Goal: Transaction & Acquisition: Purchase product/service

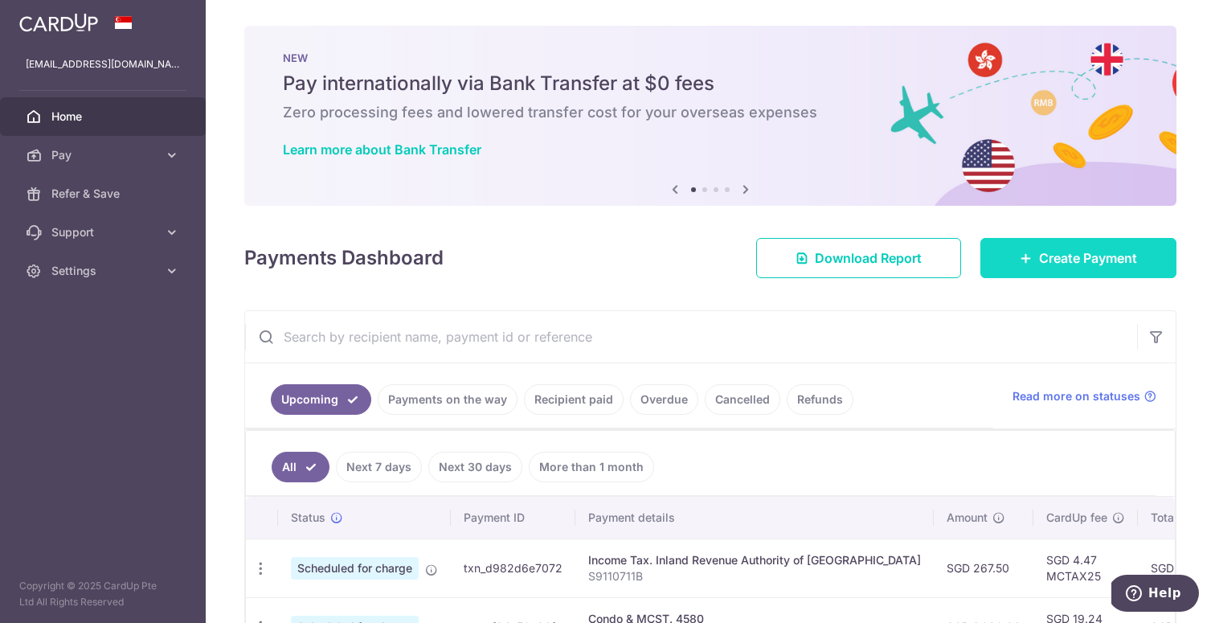
click at [1026, 258] on icon at bounding box center [1026, 258] width 13 height 13
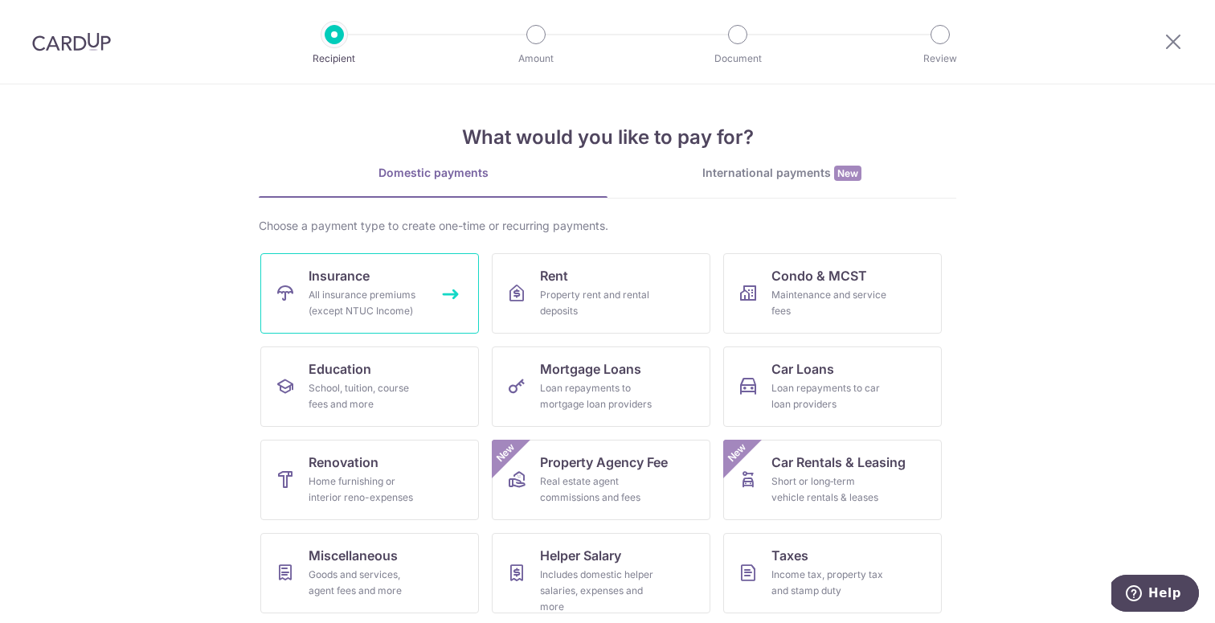
click at [453, 287] on link "Insurance All insurance premiums (except NTUC Income)" at bounding box center [369, 293] width 219 height 80
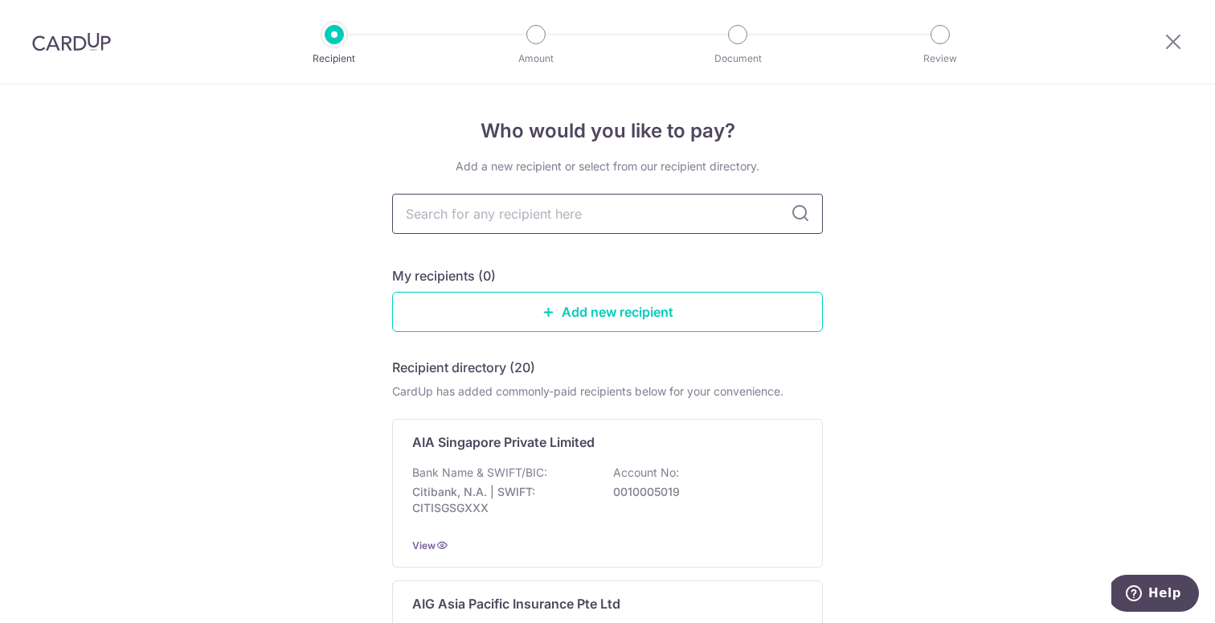
click at [496, 224] on input "text" at bounding box center [607, 214] width 431 height 40
click at [496, 214] on input "text" at bounding box center [607, 214] width 431 height 40
type input "o"
type input "[GEOGRAPHIC_DATA]"
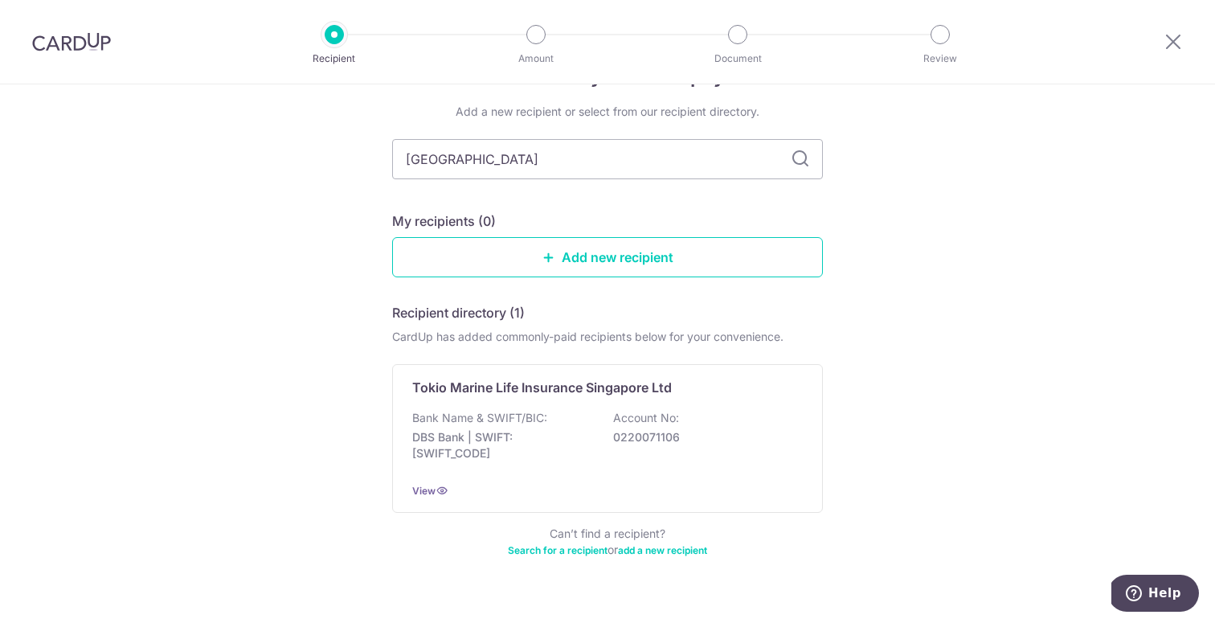
scroll to position [67, 0]
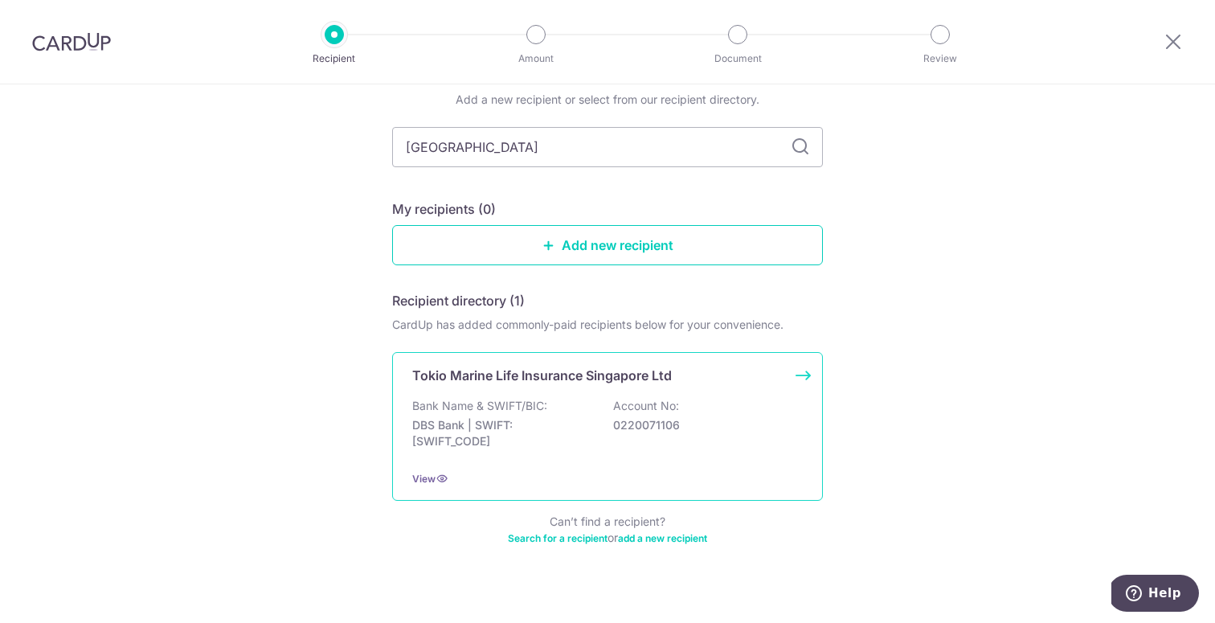
click at [551, 399] on div "Bank Name & SWIFT/BIC: DBS Bank | SWIFT: [SWIFT_CODE] Account No: 0220071106" at bounding box center [607, 427] width 391 height 59
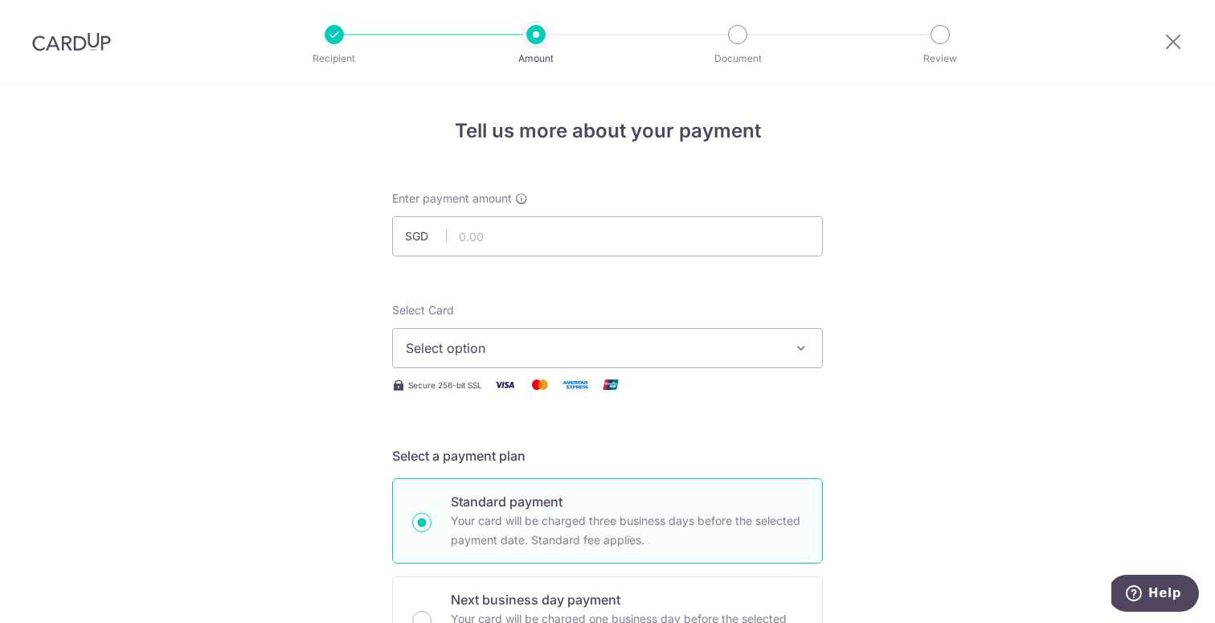
click at [509, 346] on span "Select option" at bounding box center [593, 347] width 374 height 19
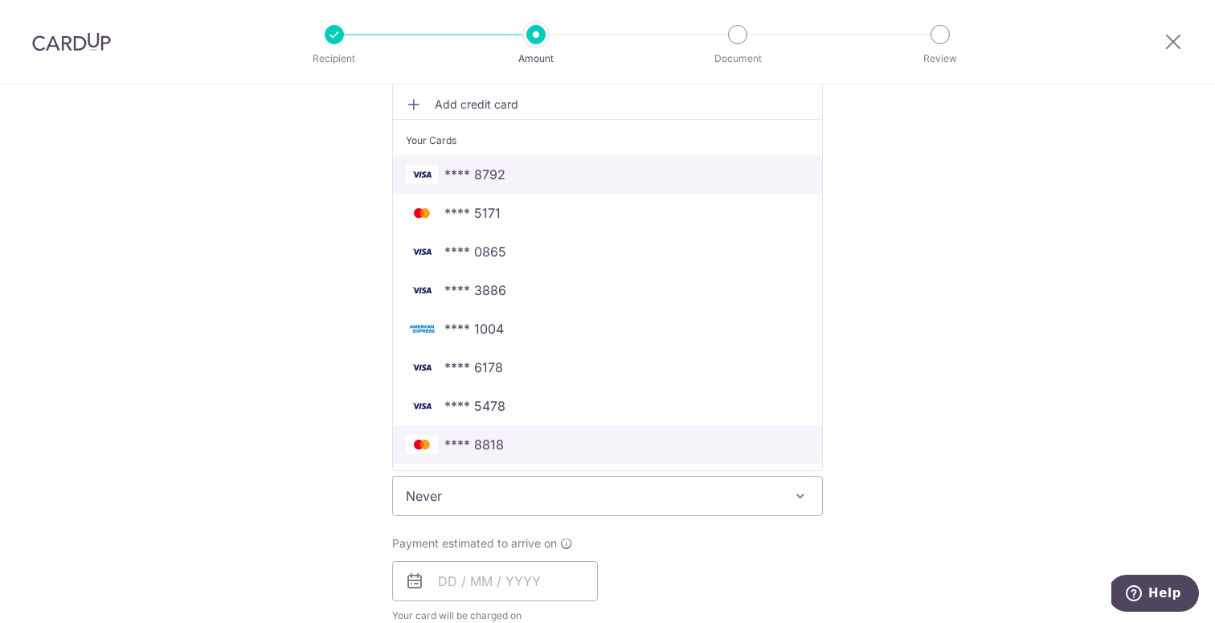
click at [520, 450] on span "**** 8818" at bounding box center [607, 444] width 403 height 19
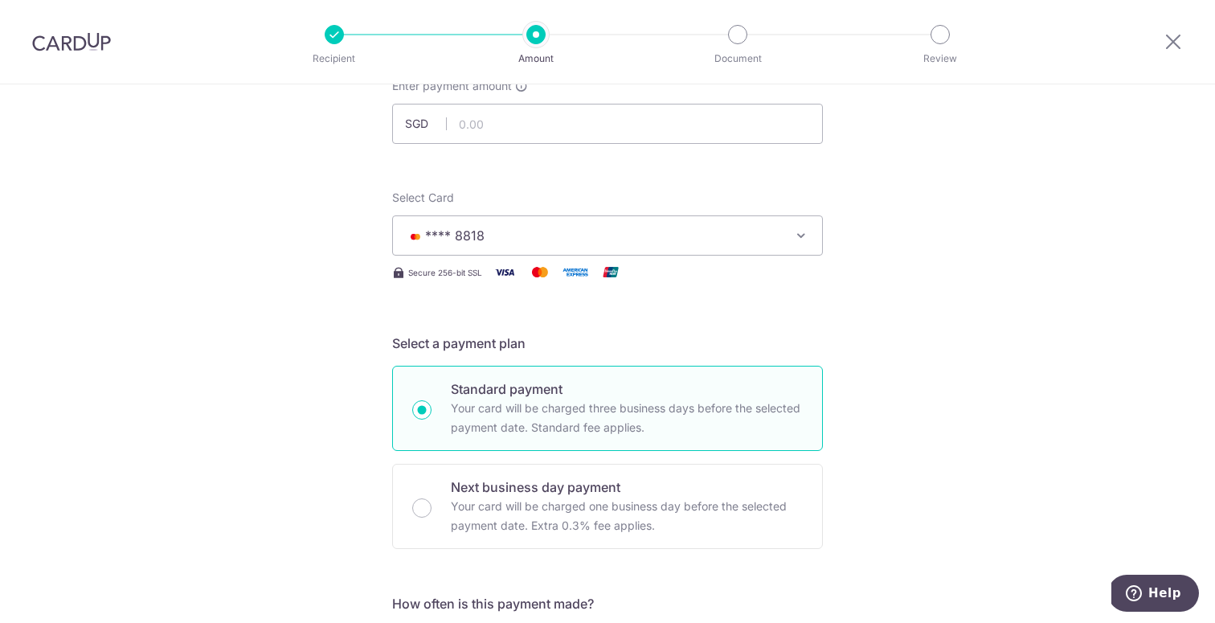
scroll to position [31, 0]
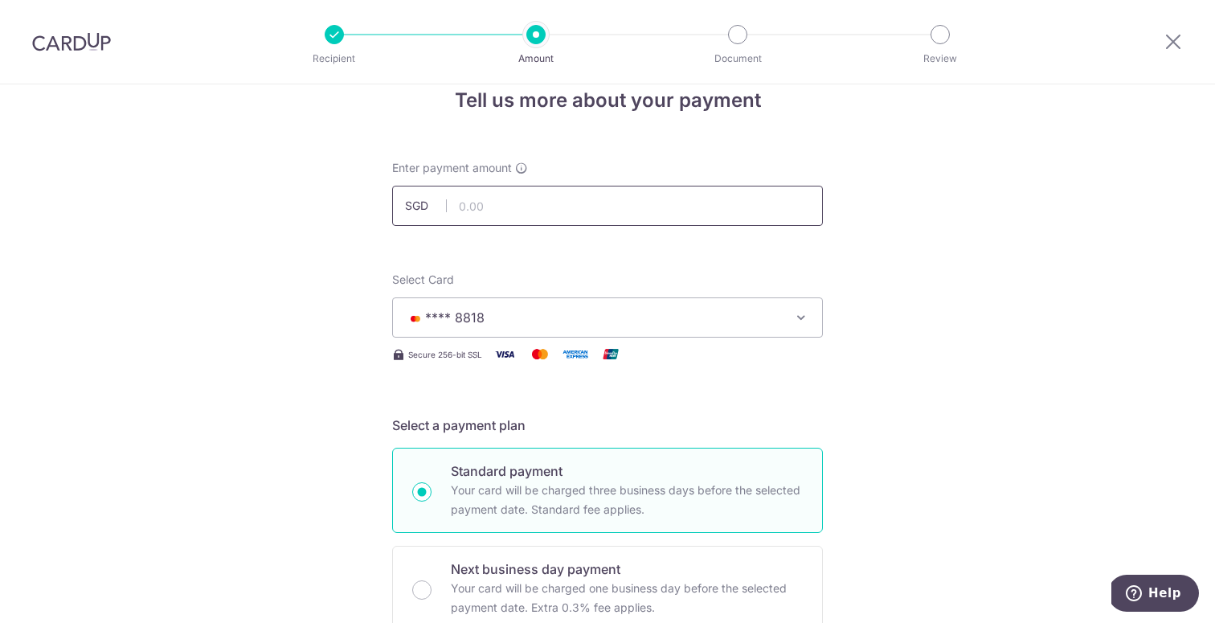
click at [472, 198] on input "text" at bounding box center [607, 206] width 431 height 40
type input "5"
type input "432.50"
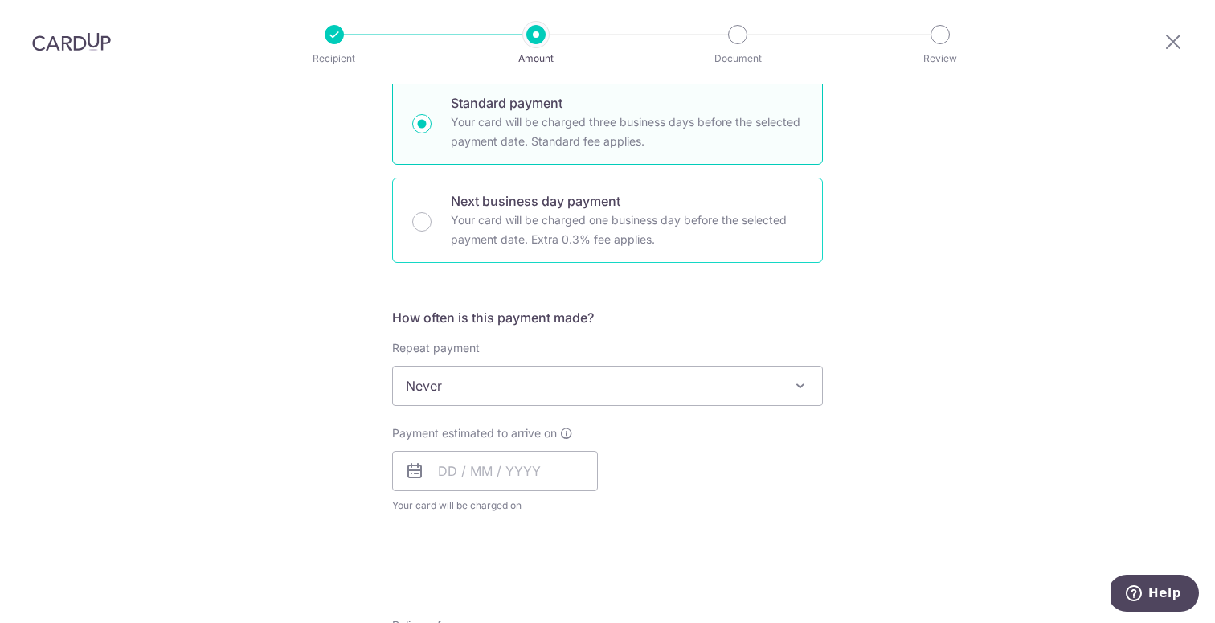
scroll to position [456, 0]
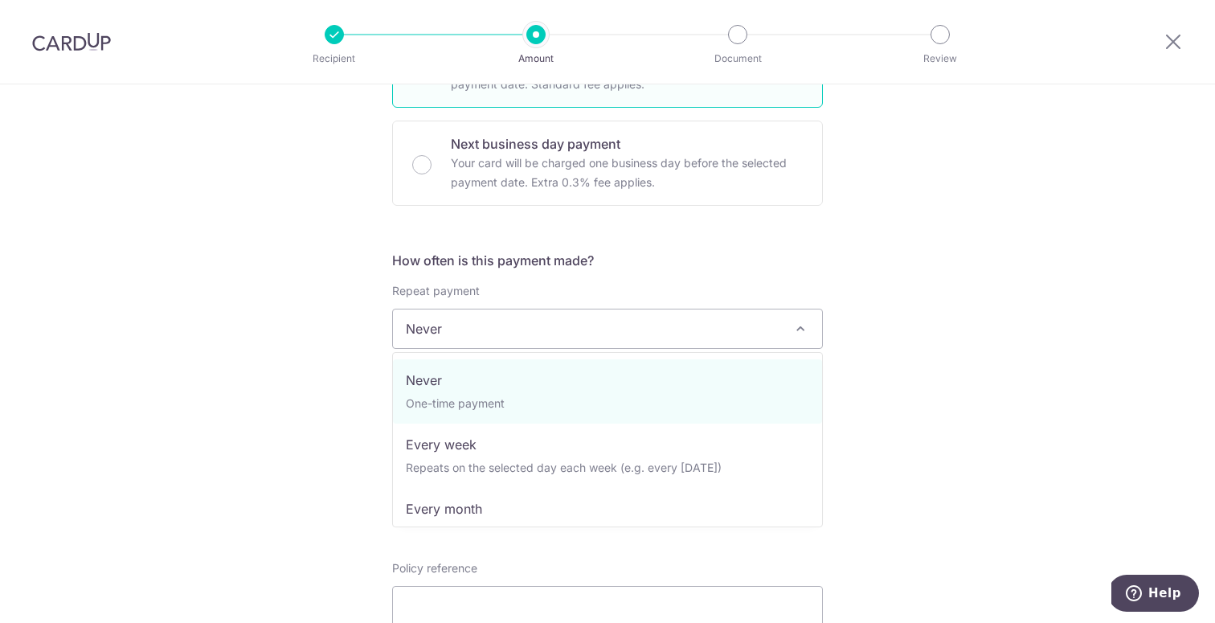
click at [579, 317] on span "Never" at bounding box center [607, 328] width 429 height 39
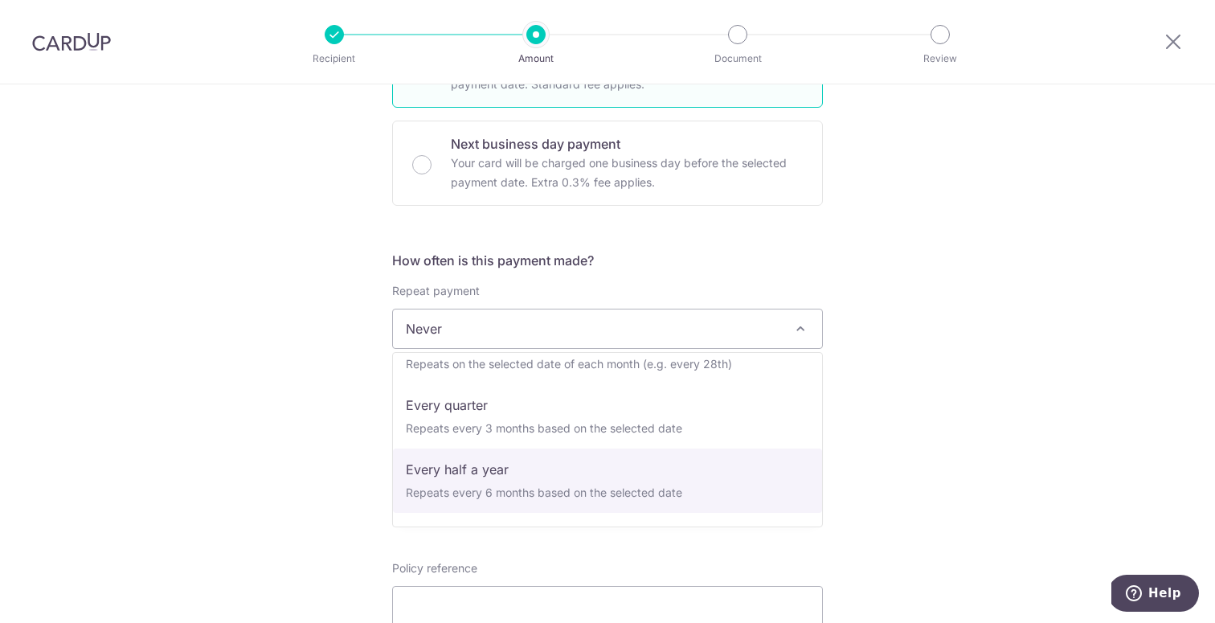
scroll to position [167, 0]
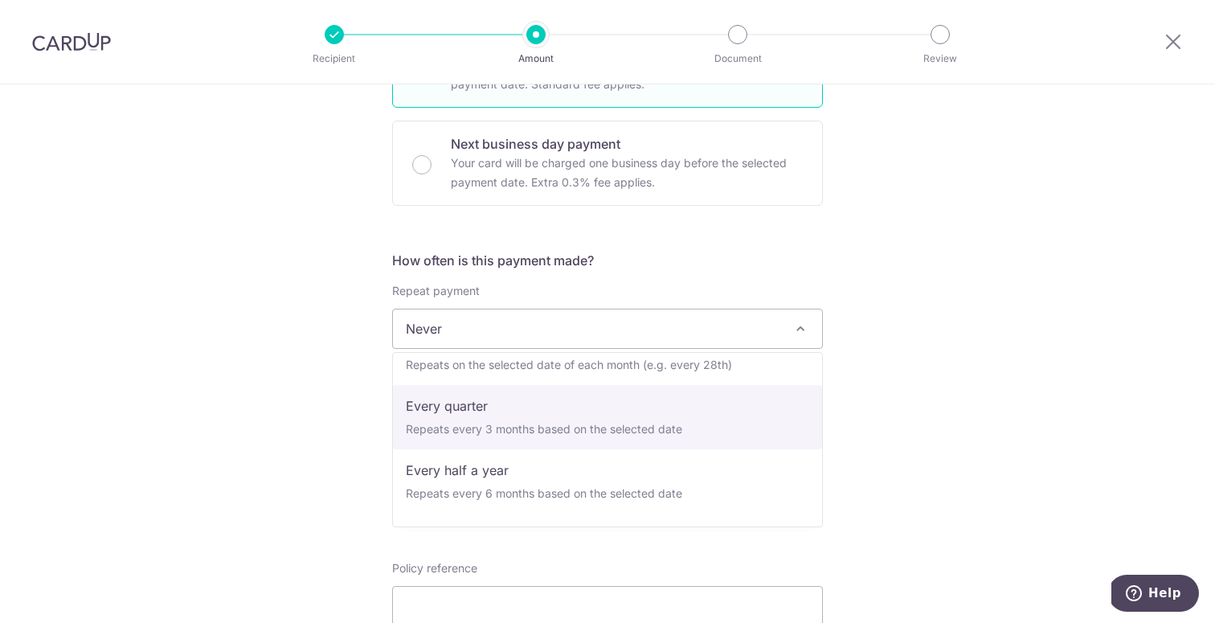
select select "4"
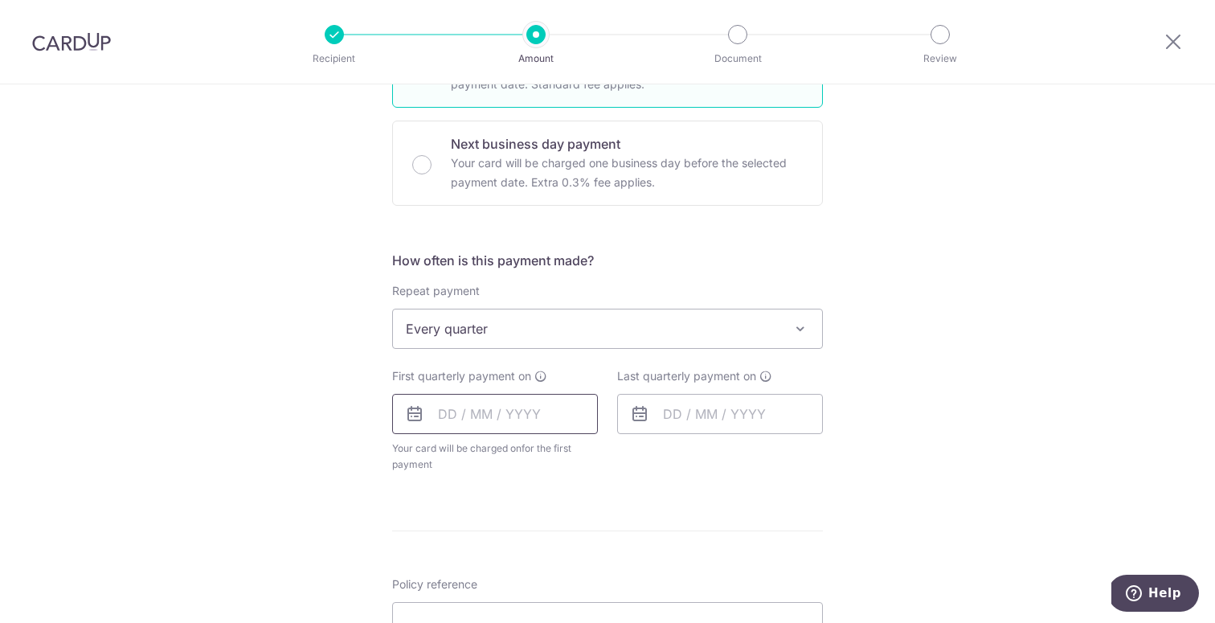
click at [529, 419] on input "text" at bounding box center [495, 414] width 206 height 40
click at [557, 595] on link "18" at bounding box center [554, 592] width 26 height 26
type input "18/09/2025"
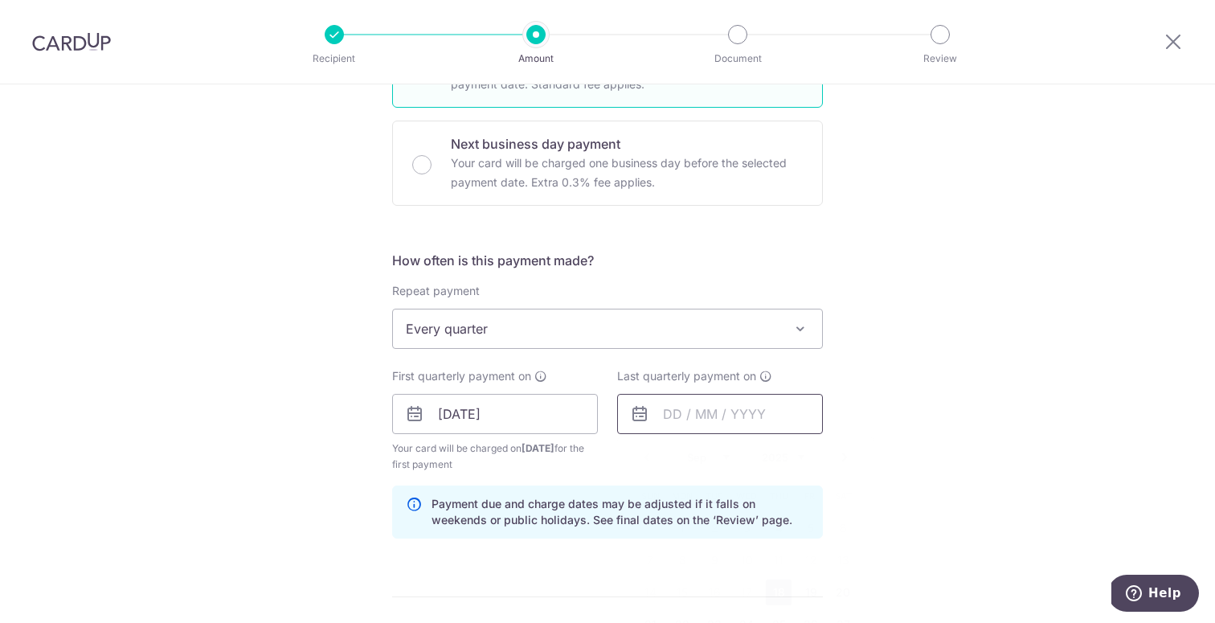
click at [684, 408] on input "text" at bounding box center [720, 414] width 206 height 40
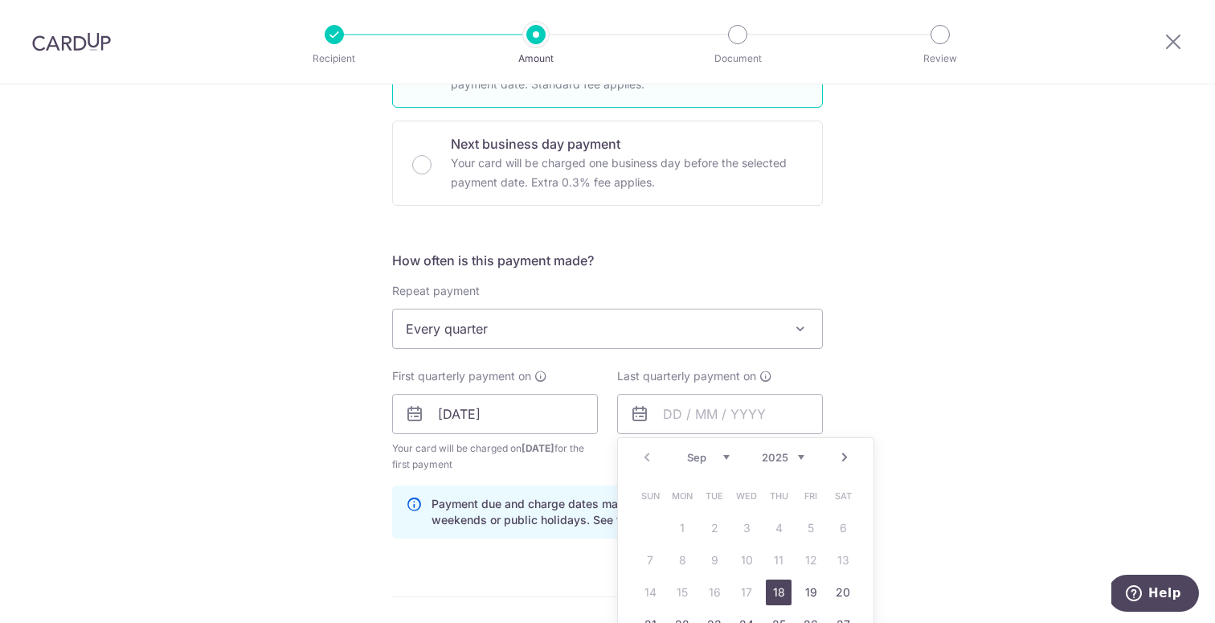
click at [841, 460] on link "Next" at bounding box center [844, 457] width 19 height 19
click at [773, 588] on link "18" at bounding box center [779, 592] width 26 height 26
type input "18/12/2025"
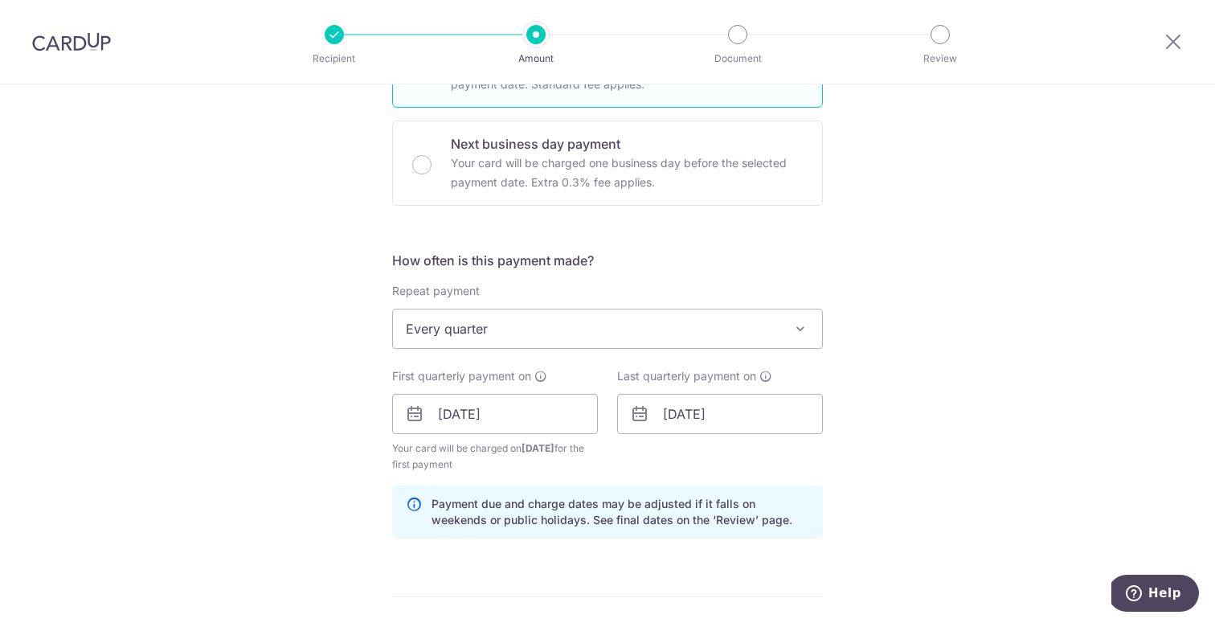
click at [889, 512] on div "Tell us more about your payment Enter payment amount SGD 432.50 432.50 Select C…" at bounding box center [607, 397] width 1215 height 1536
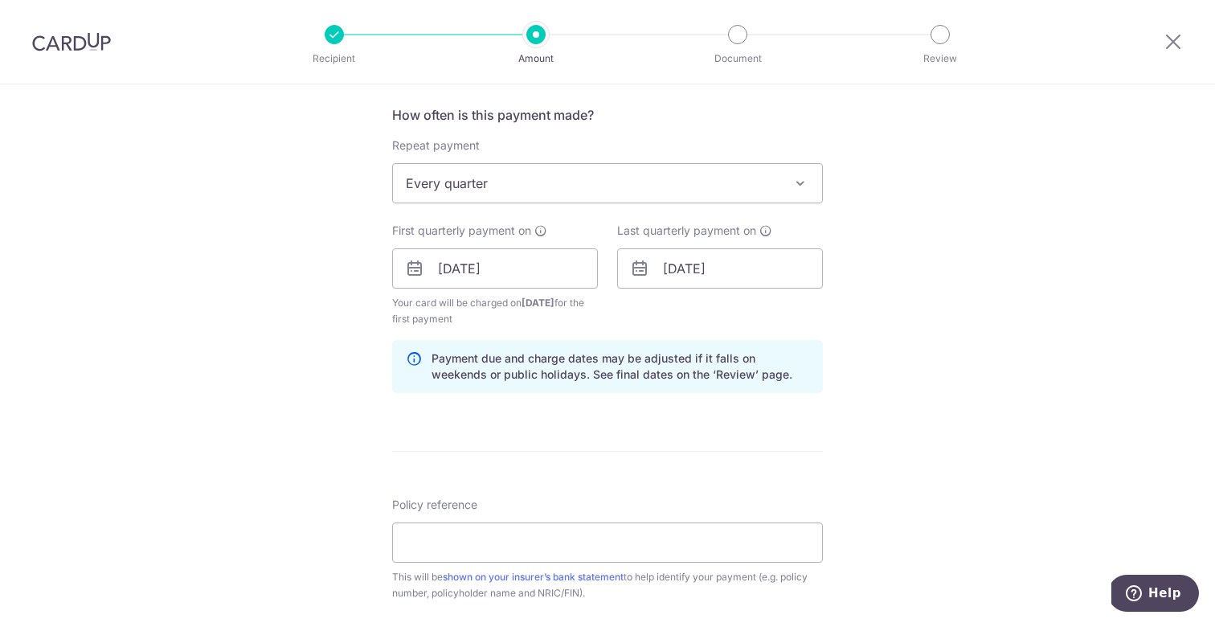
scroll to position [720, 0]
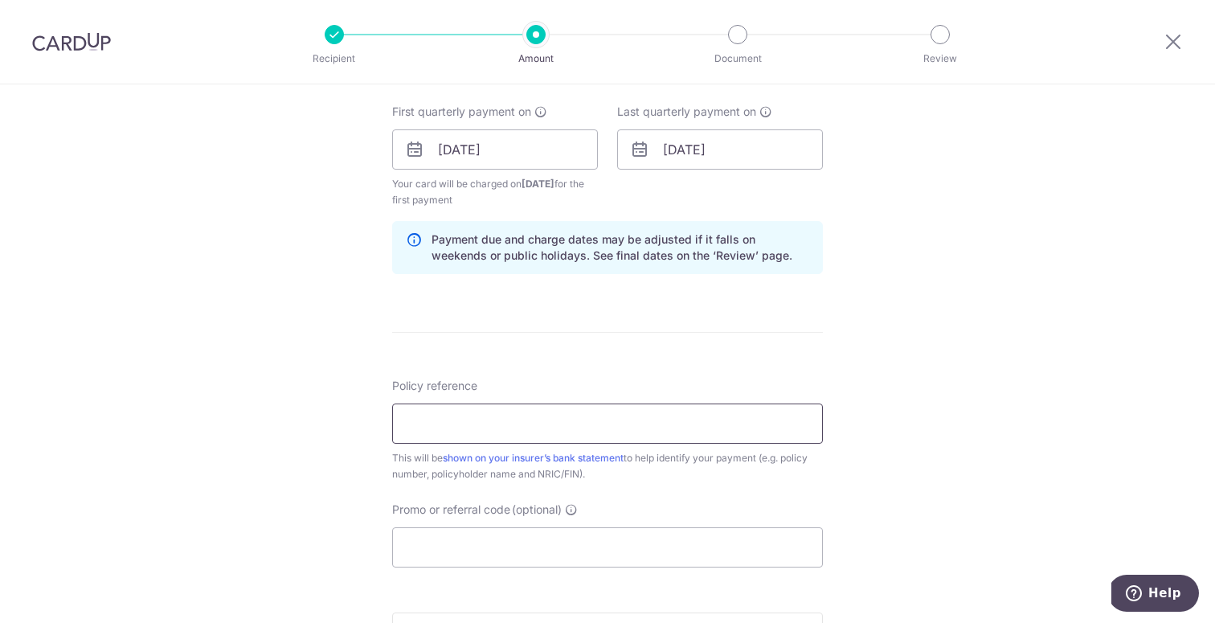
click at [657, 432] on input "Policy reference" at bounding box center [607, 423] width 431 height 40
type input "517407"
click at [636, 533] on input "Promo or referral code (optional)" at bounding box center [607, 547] width 431 height 40
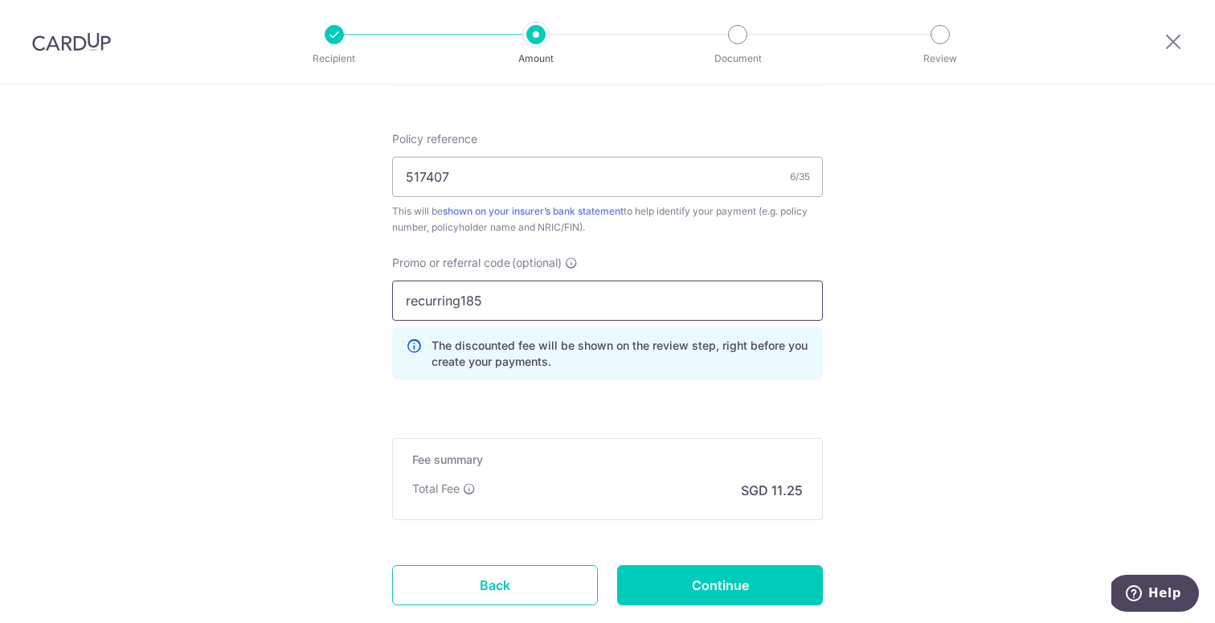
scroll to position [1070, 0]
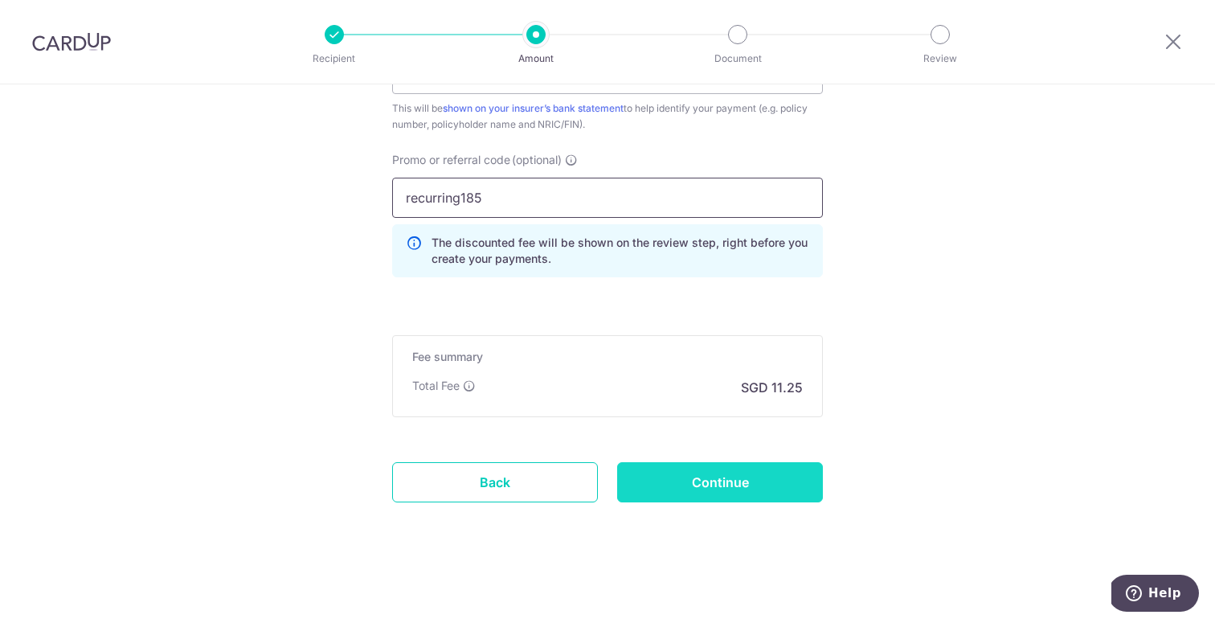
type input "recurring185"
click at [764, 472] on input "Continue" at bounding box center [720, 482] width 206 height 40
type input "Create Schedule"
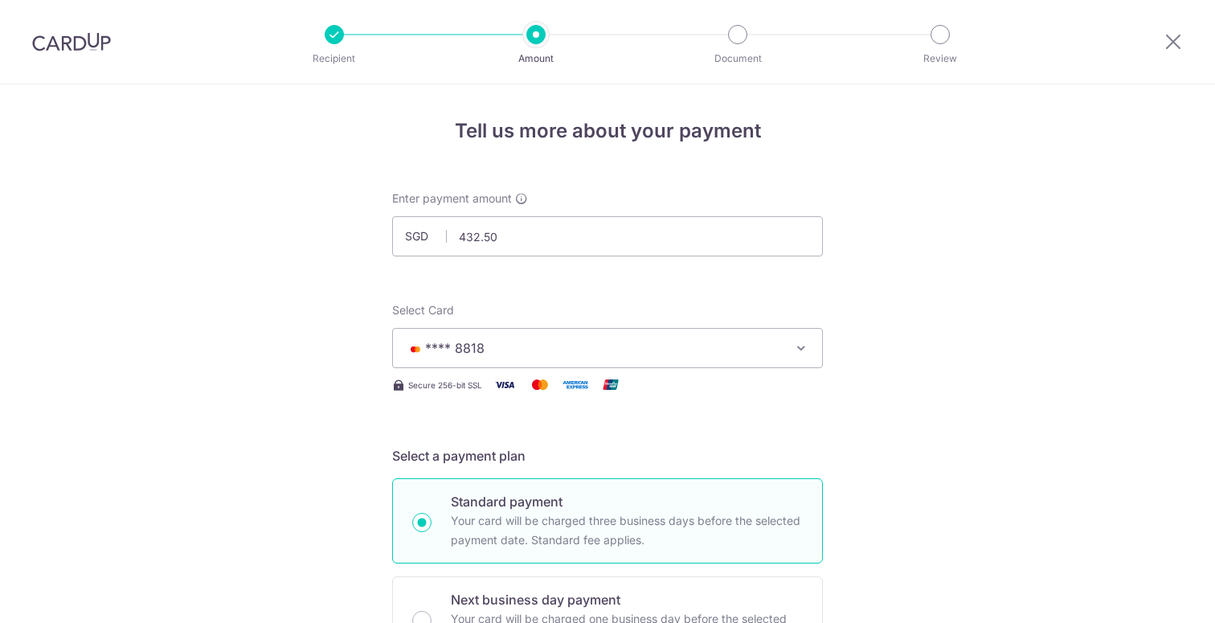
scroll to position [1010, 0]
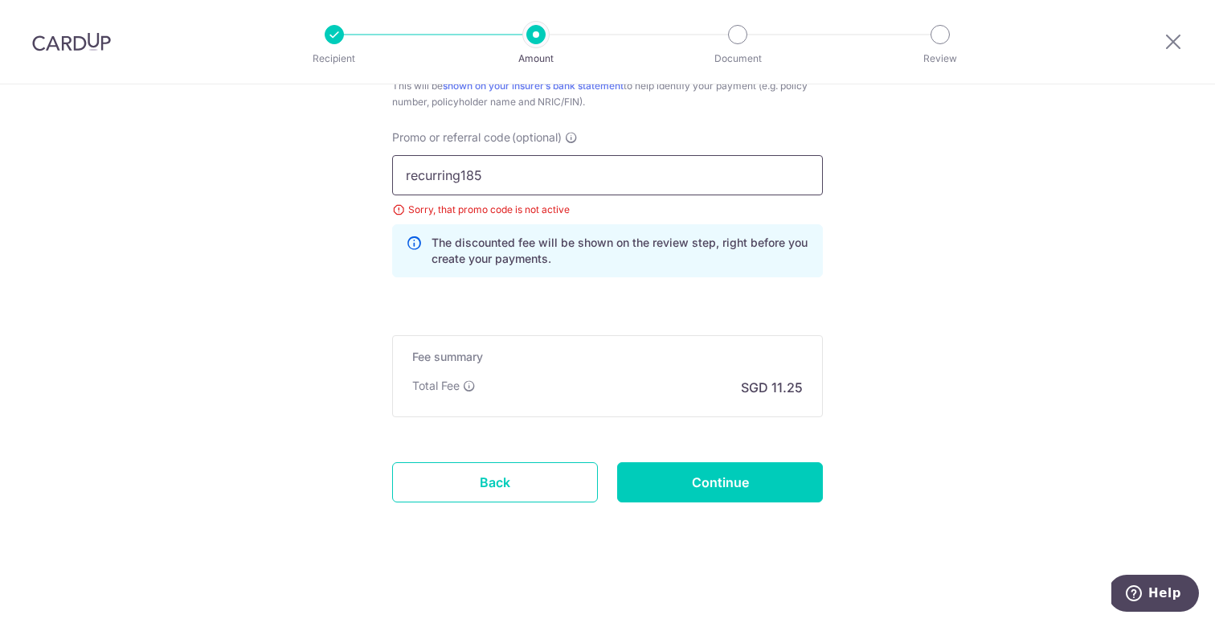
drag, startPoint x: 568, startPoint y: 167, endPoint x: 354, endPoint y: 139, distance: 216.4
paste input "REC"
type input "REC185"
click at [747, 478] on input "Continue" at bounding box center [720, 482] width 206 height 40
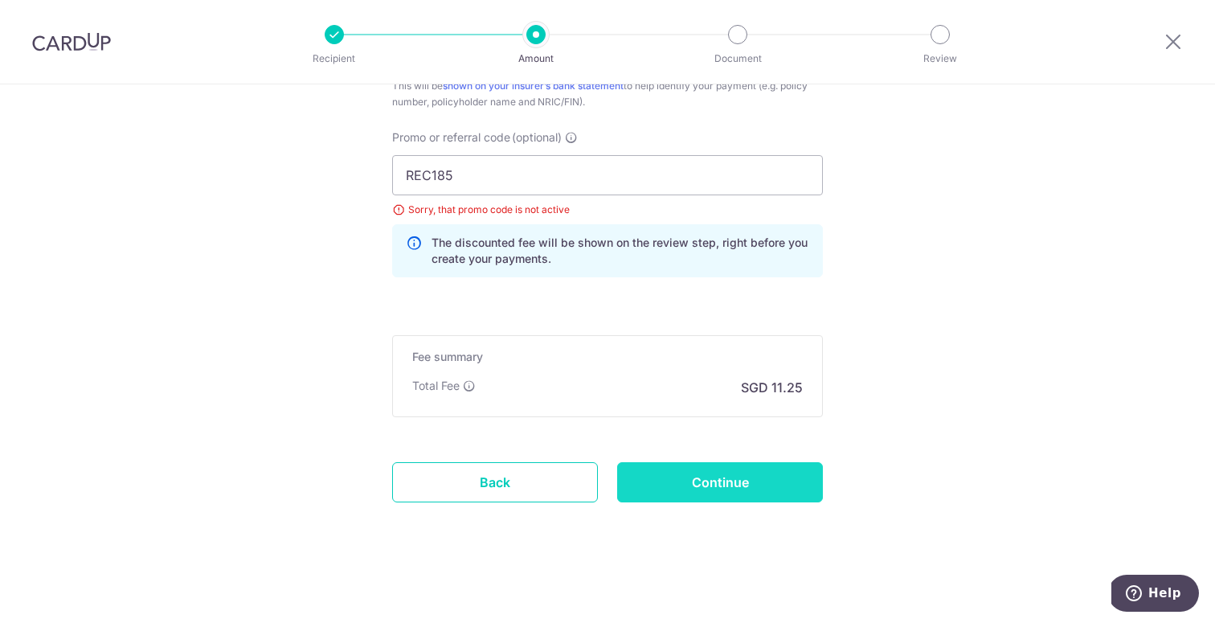
type input "Update Schedule"
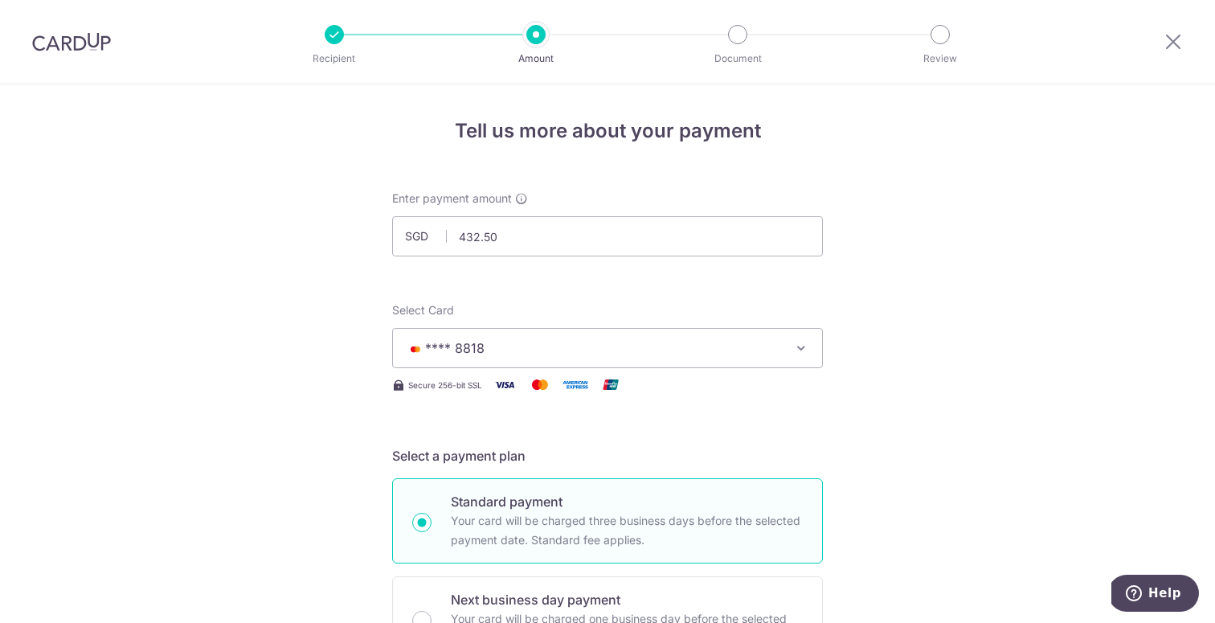
click at [692, 337] on button "**** 8818" at bounding box center [607, 348] width 431 height 40
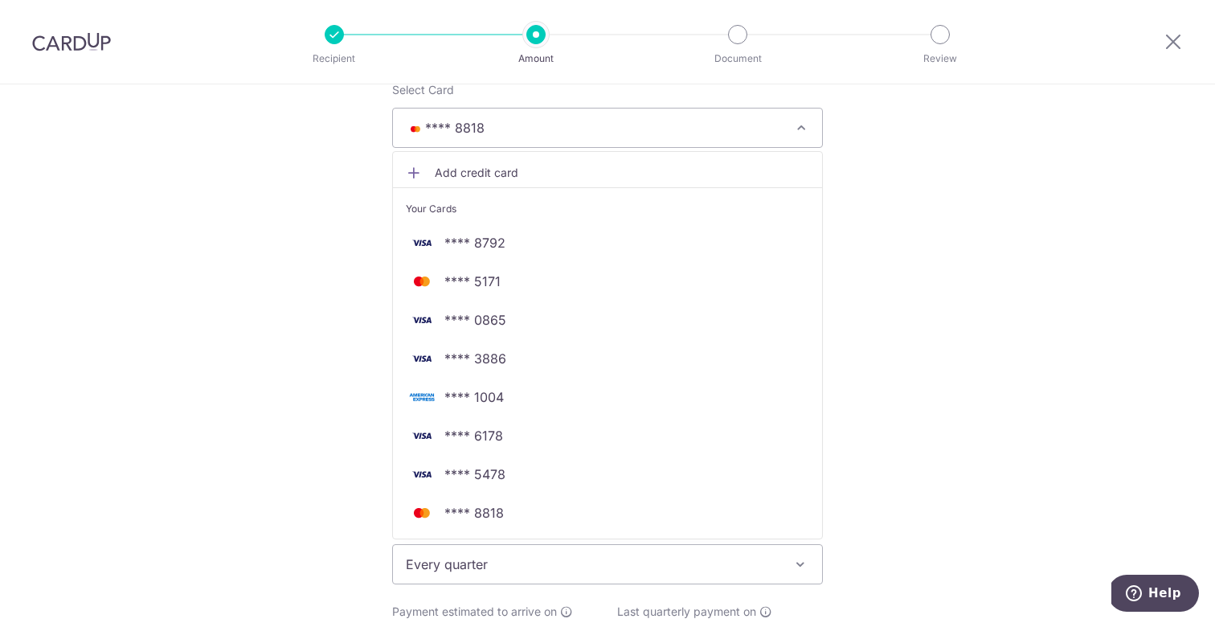
scroll to position [221, 0]
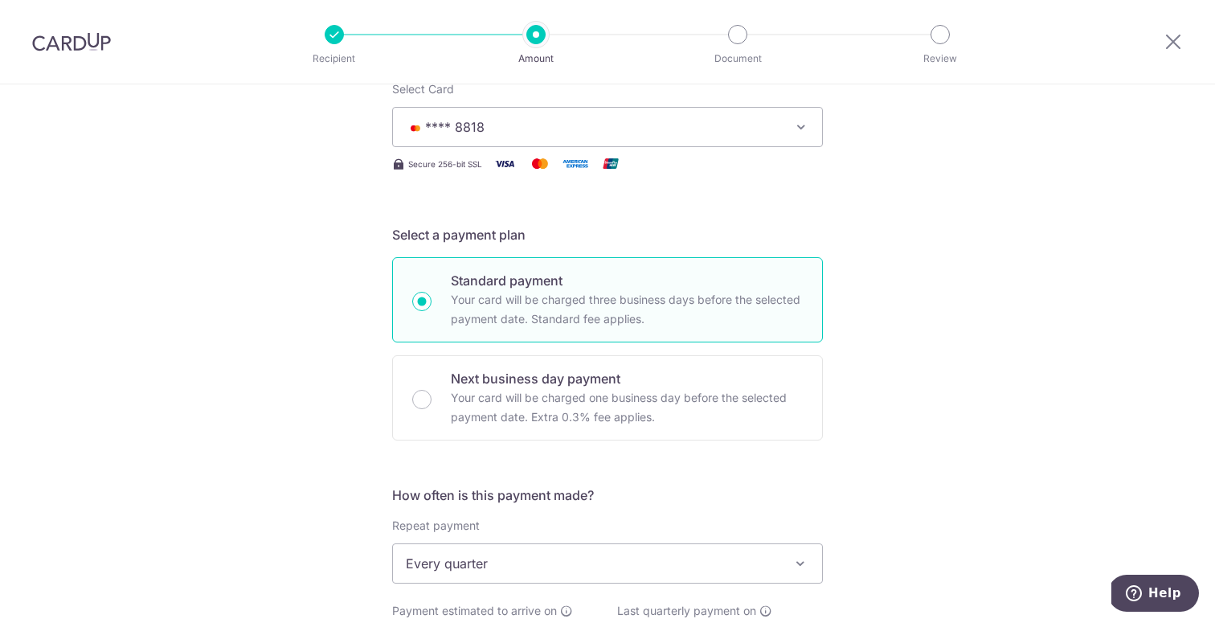
click at [785, 120] on button "**** 8818" at bounding box center [607, 127] width 431 height 40
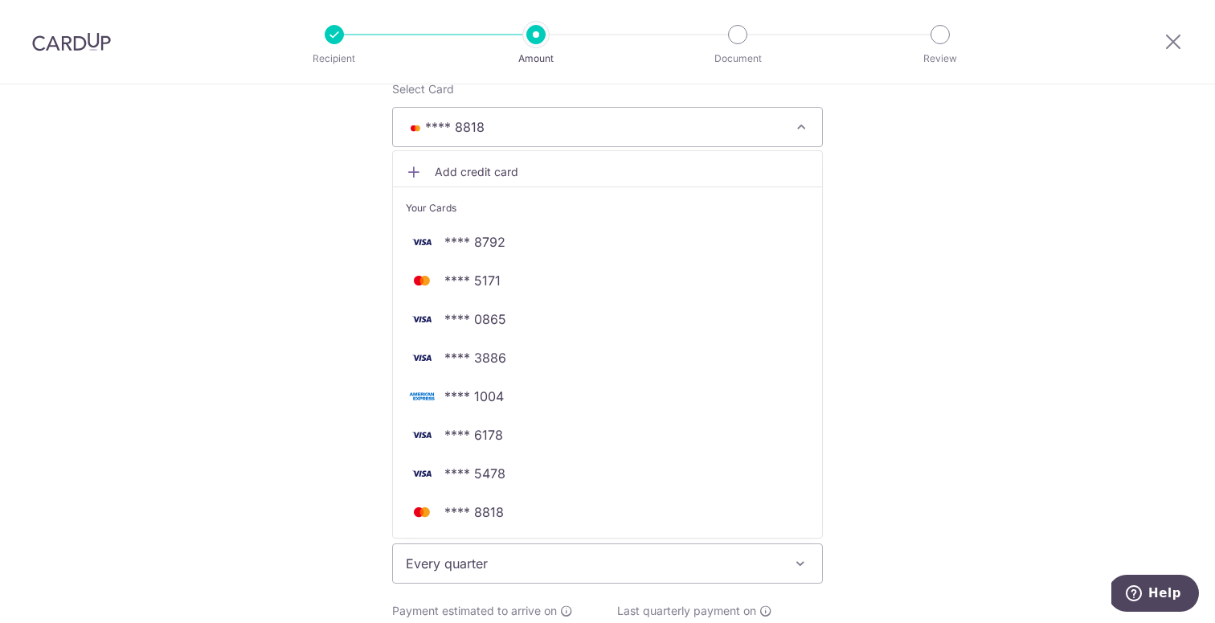
click at [630, 202] on div "Your Cards" at bounding box center [607, 208] width 403 height 16
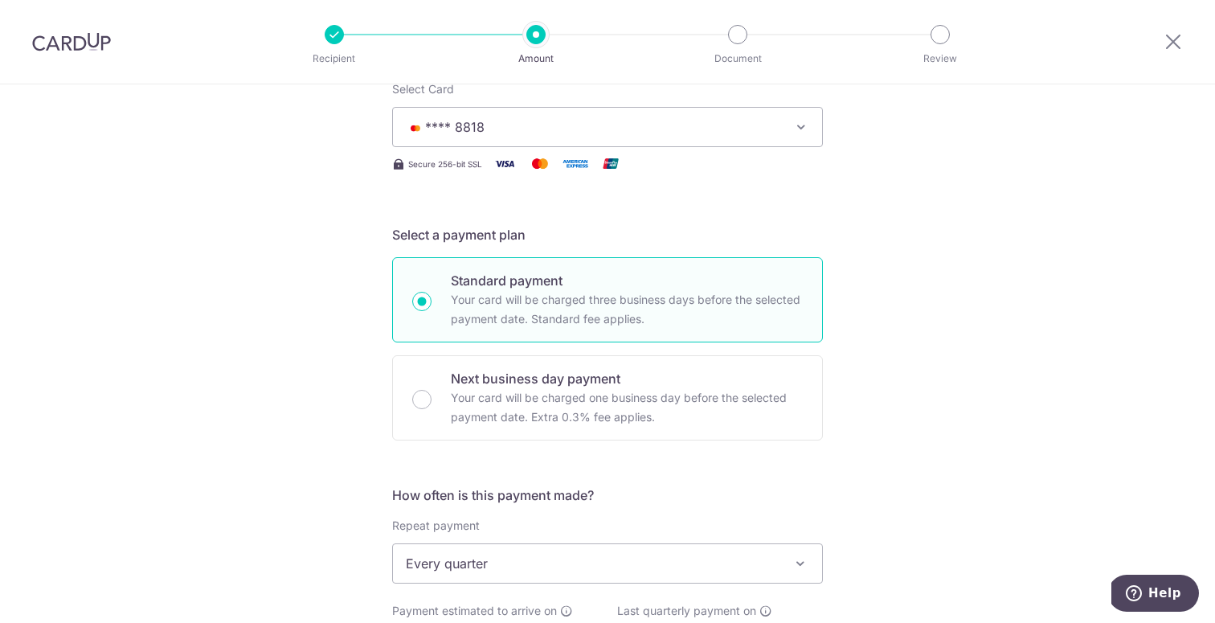
click at [579, 140] on button "**** 8818" at bounding box center [607, 127] width 431 height 40
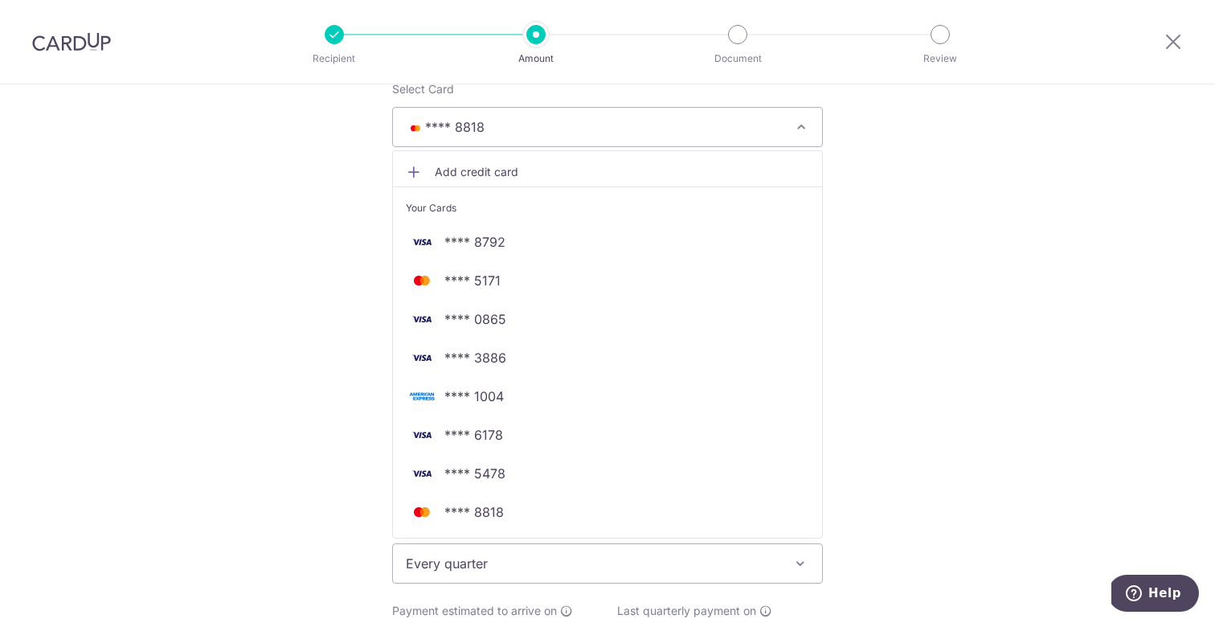
click at [477, 168] on span "Add credit card" at bounding box center [622, 172] width 374 height 16
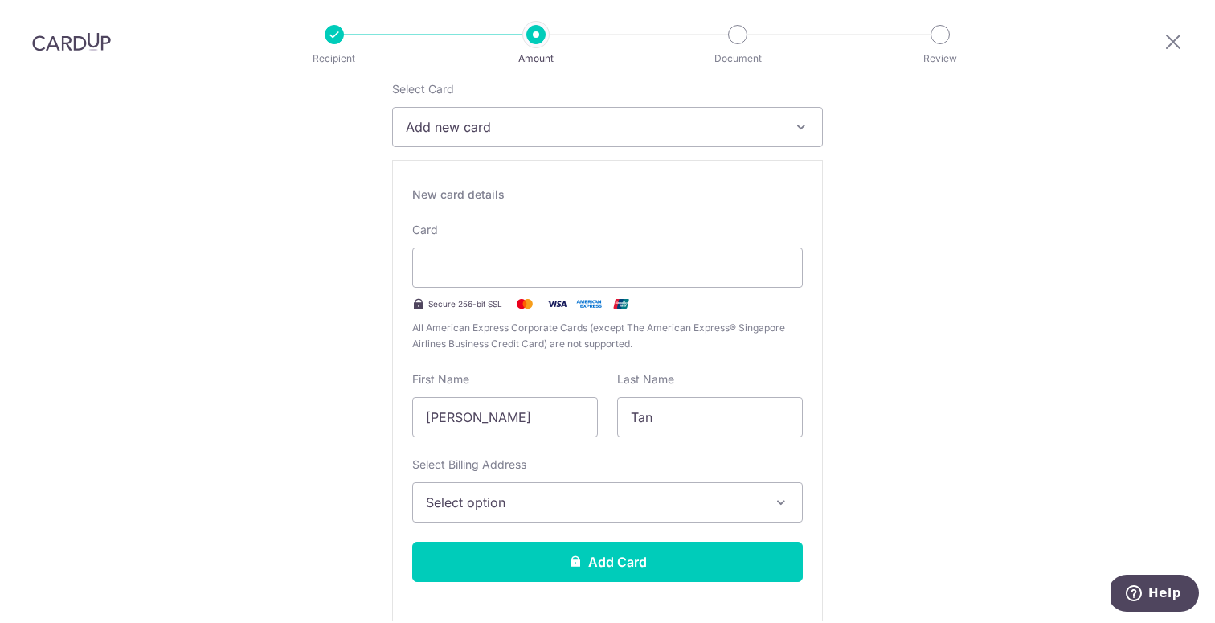
drag, startPoint x: 554, startPoint y: 423, endPoint x: 511, endPoint y: 420, distance: 42.7
click at [511, 420] on input "[PERSON_NAME]" at bounding box center [505, 417] width 186 height 40
drag, startPoint x: 511, startPoint y: 420, endPoint x: 341, endPoint y: 390, distance: 173.1
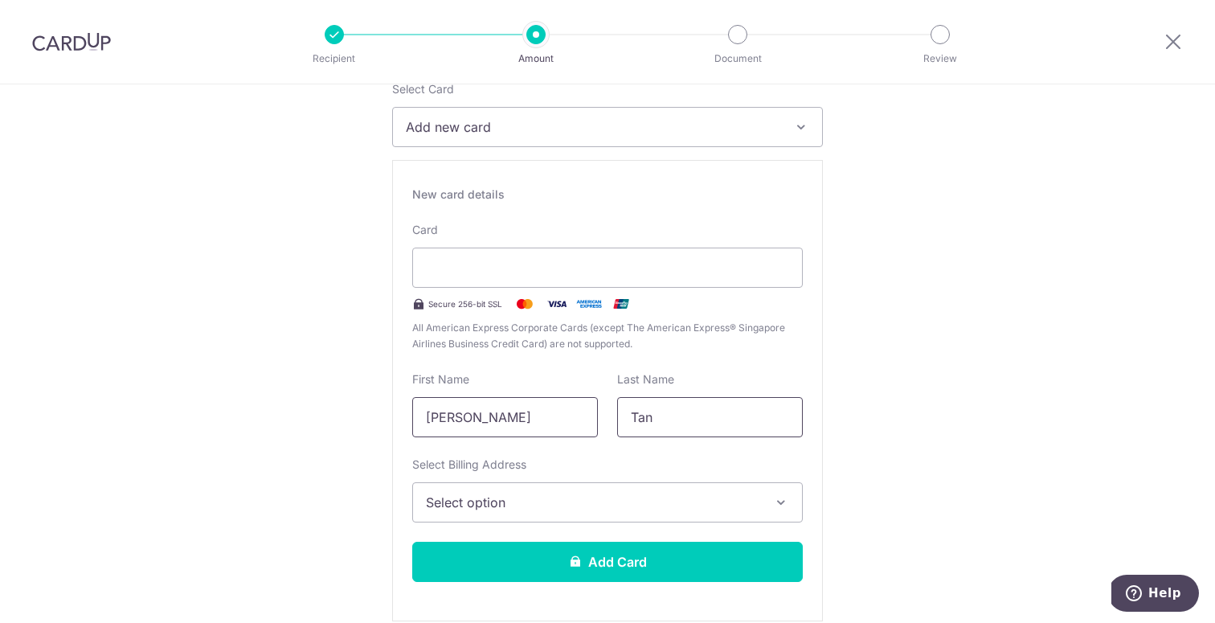
type input "Lee"
click at [699, 432] on input "Tan" at bounding box center [710, 417] width 186 height 40
drag, startPoint x: 699, startPoint y: 430, endPoint x: 592, endPoint y: 419, distance: 107.5
click at [592, 419] on div "First Name Lee Last Name Tan" at bounding box center [608, 404] width 410 height 66
type input "Zen Wea"
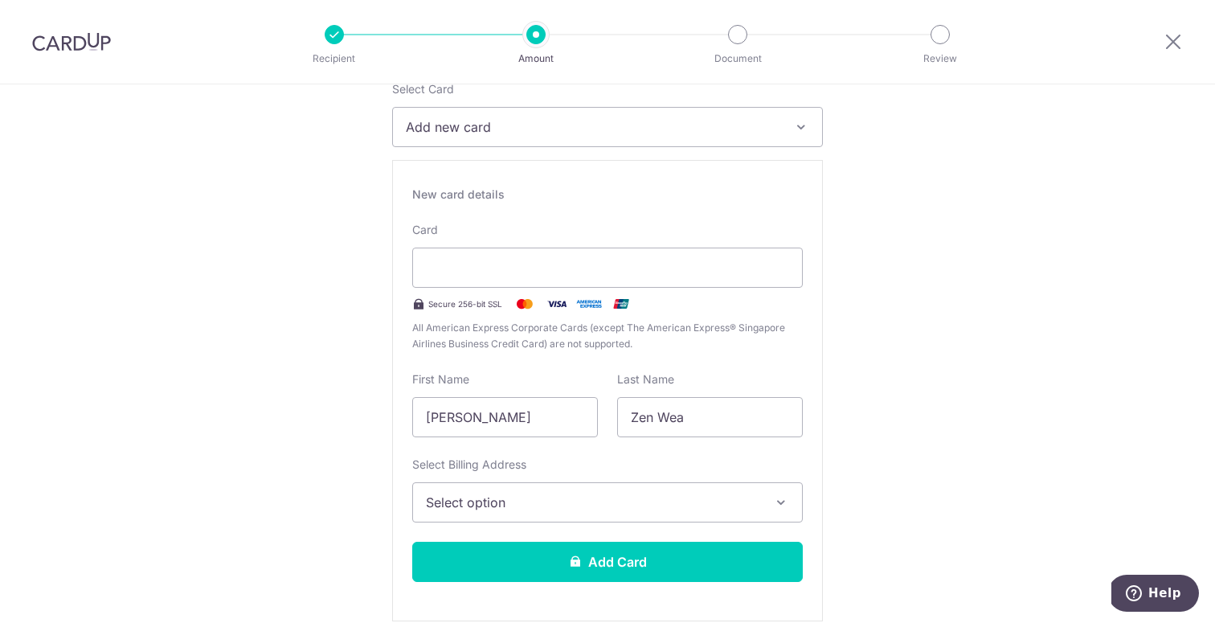
click at [547, 497] on span "Select option" at bounding box center [593, 502] width 334 height 19
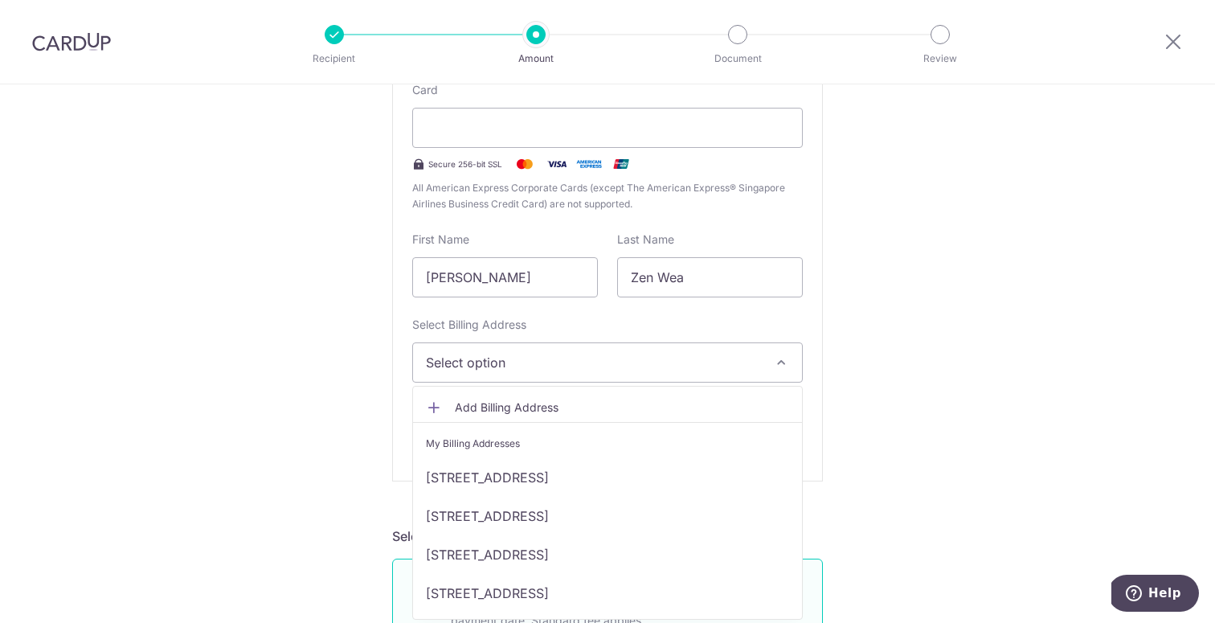
scroll to position [374, 0]
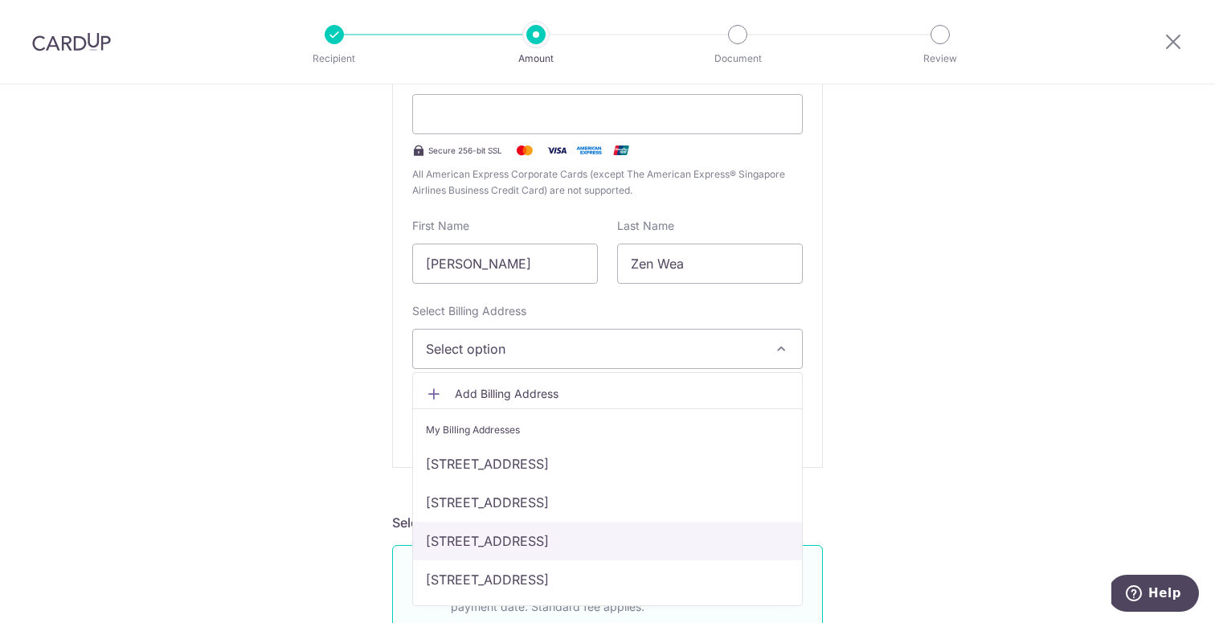
click at [546, 541] on link "28B Jln Lempeng, 23-22, Singapore, Singapore-128809" at bounding box center [607, 540] width 389 height 39
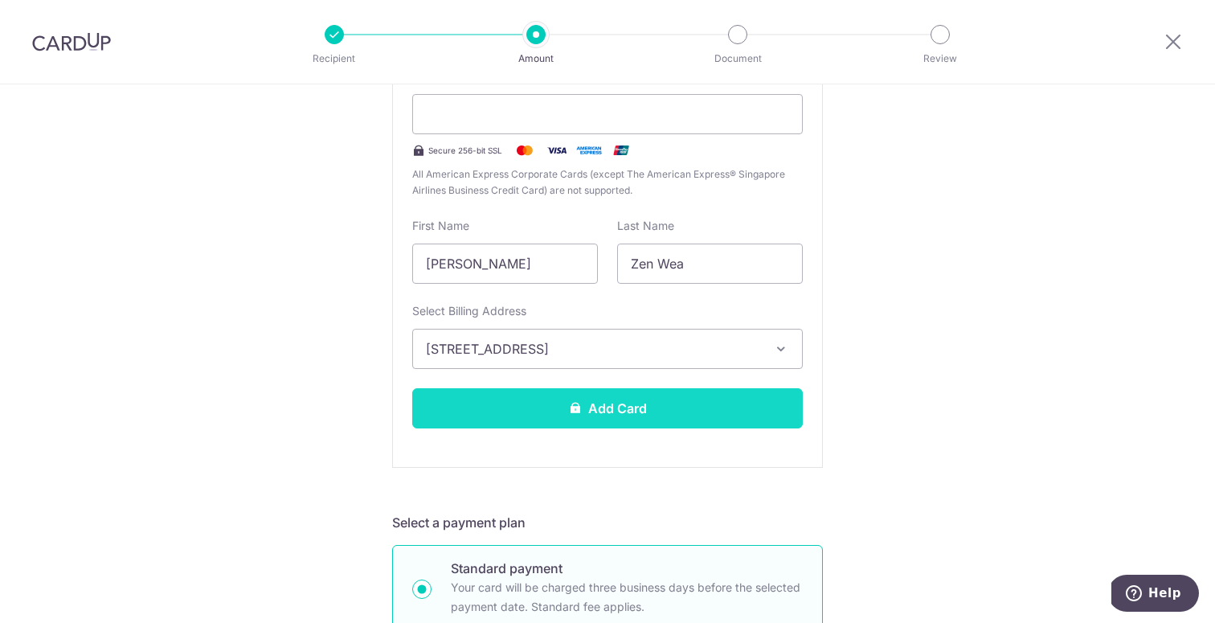
click at [563, 407] on button "Add Card" at bounding box center [607, 408] width 391 height 40
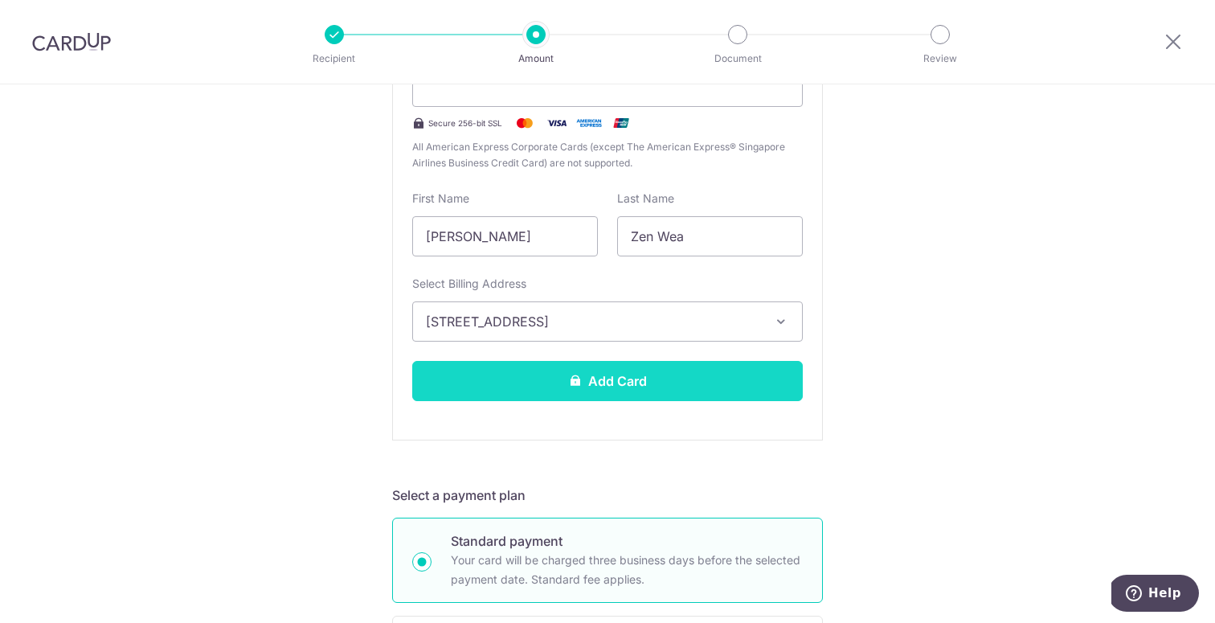
scroll to position [232, 0]
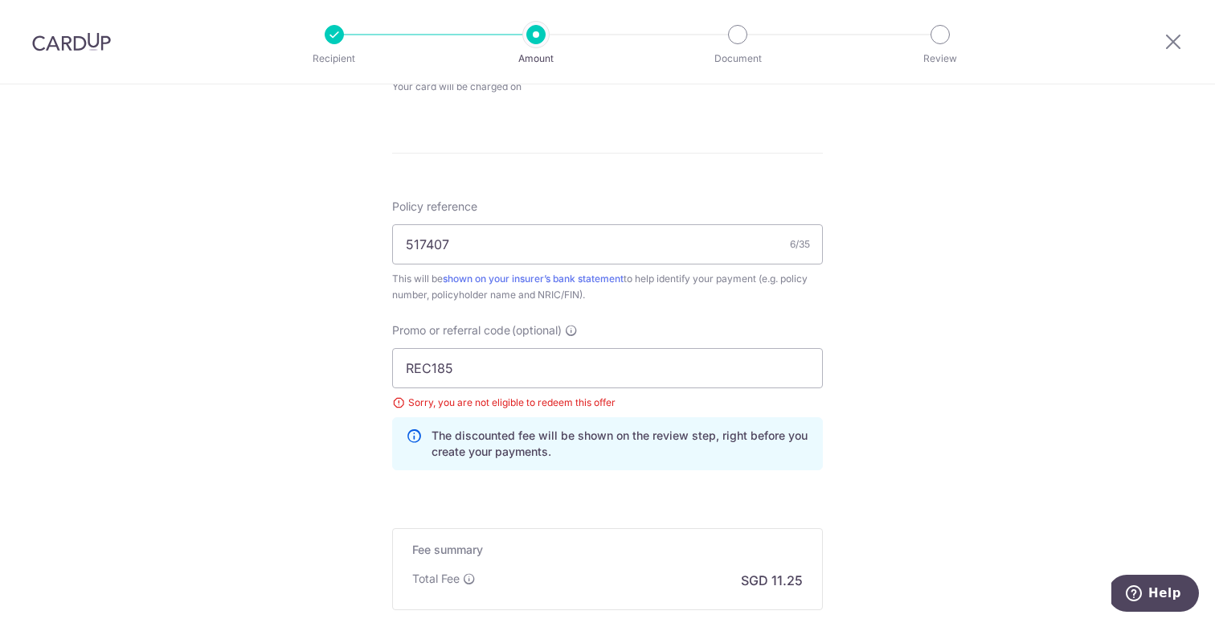
scroll to position [1388, 0]
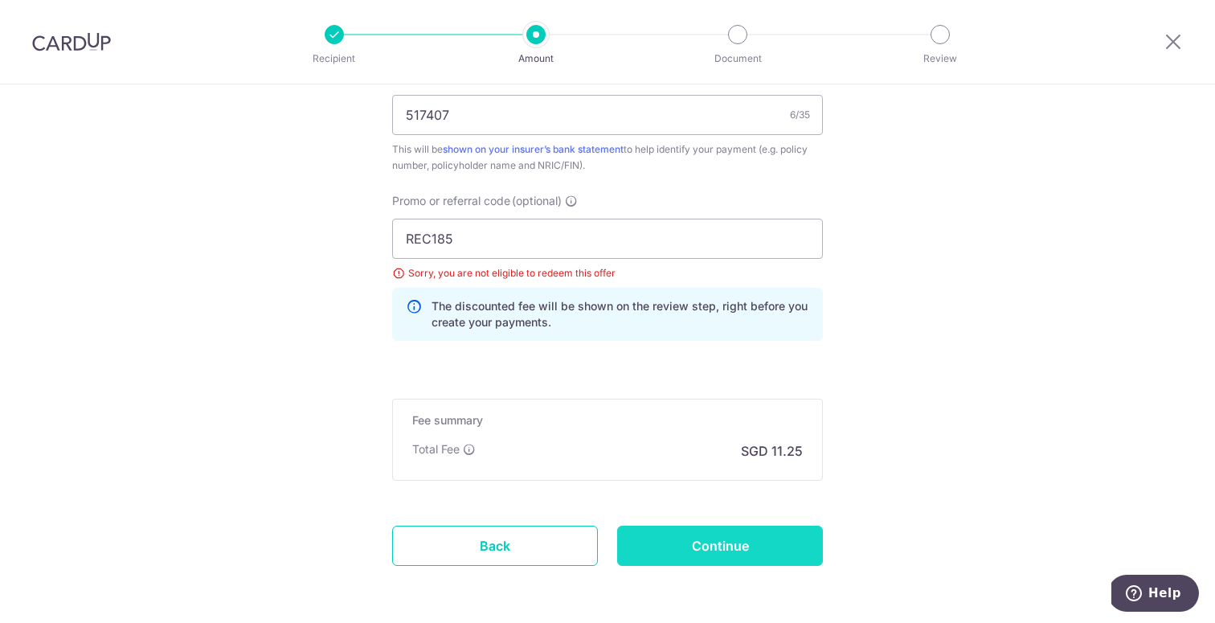
click at [692, 533] on input "Continue" at bounding box center [720, 546] width 206 height 40
type input "Update Schedule"
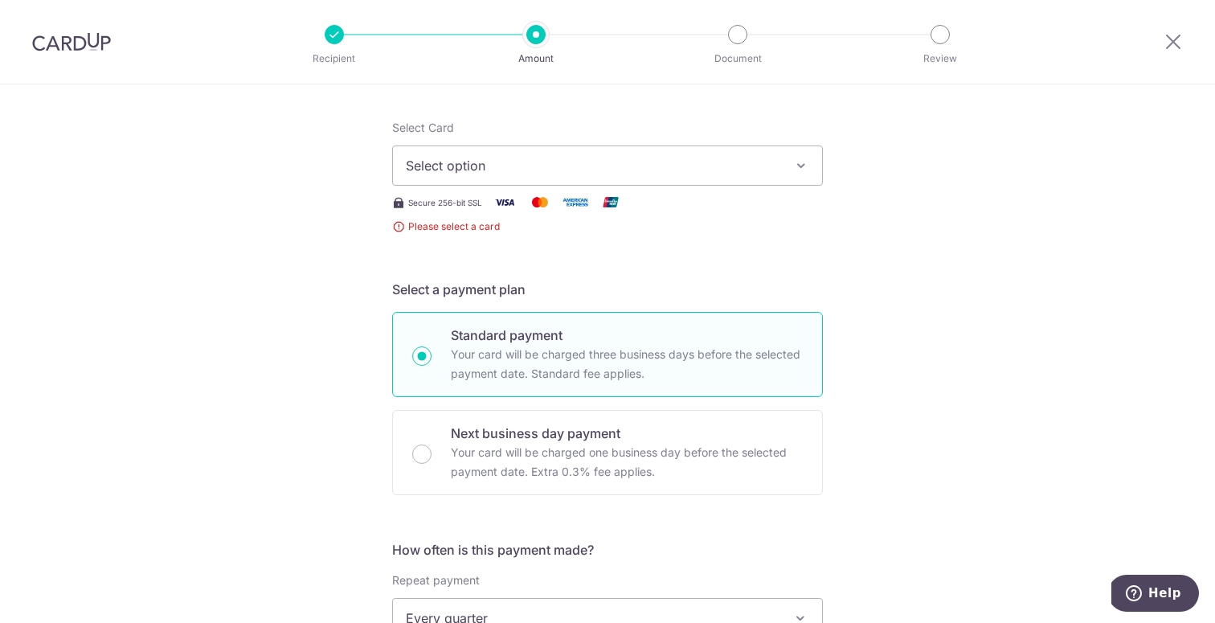
scroll to position [73, 0]
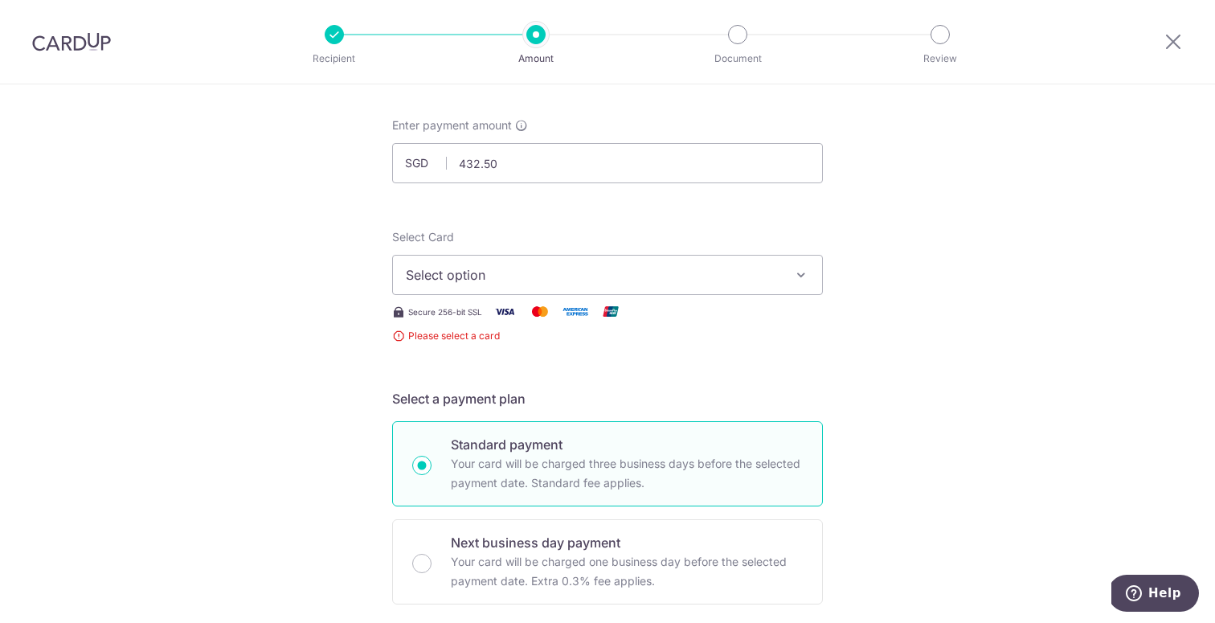
click at [751, 288] on button "Select option" at bounding box center [607, 275] width 431 height 40
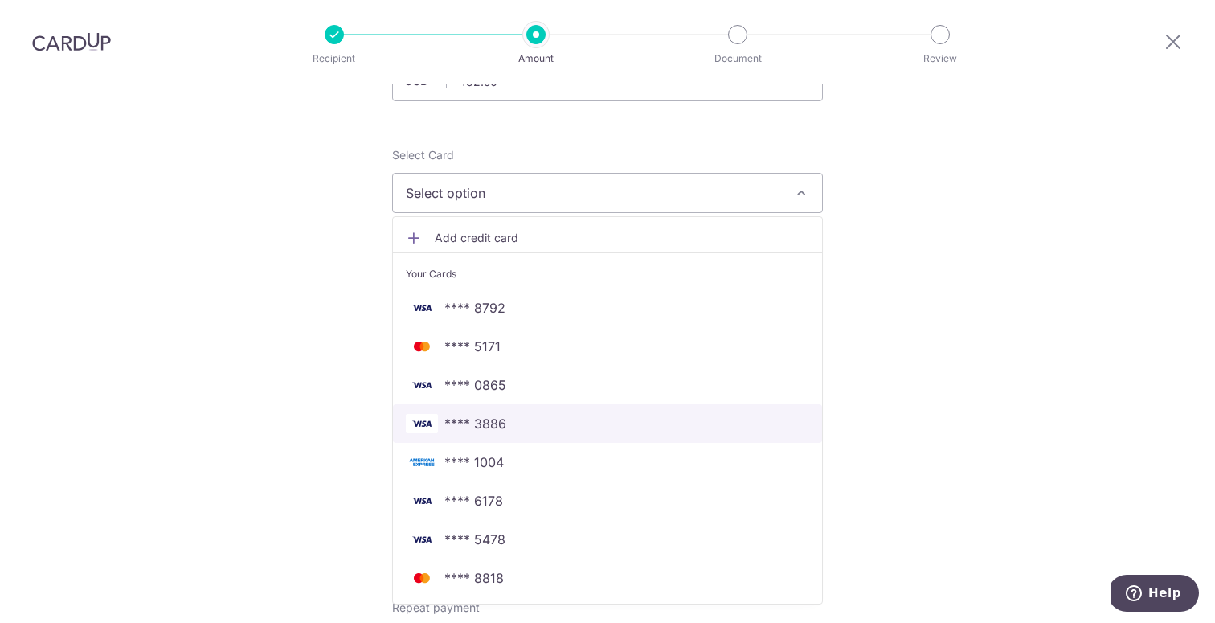
scroll to position [179, 0]
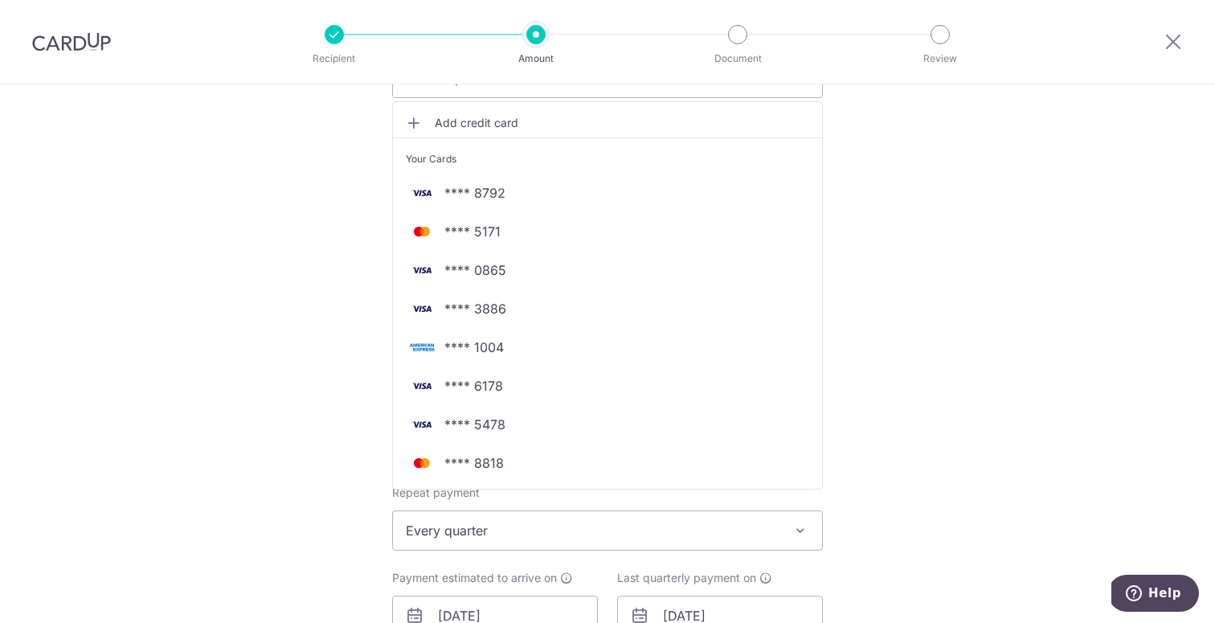
click at [968, 423] on div "Tell us more about your payment Enter payment amount SGD 432.50 432.50 Select C…" at bounding box center [607, 585] width 1215 height 1542
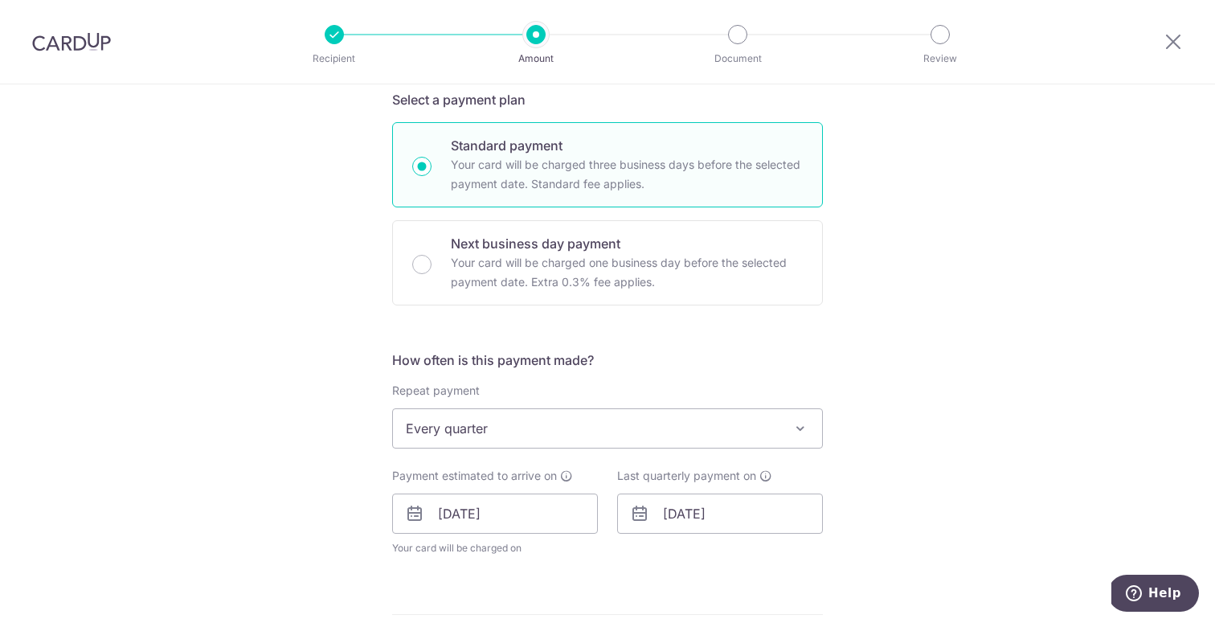
scroll to position [152, 0]
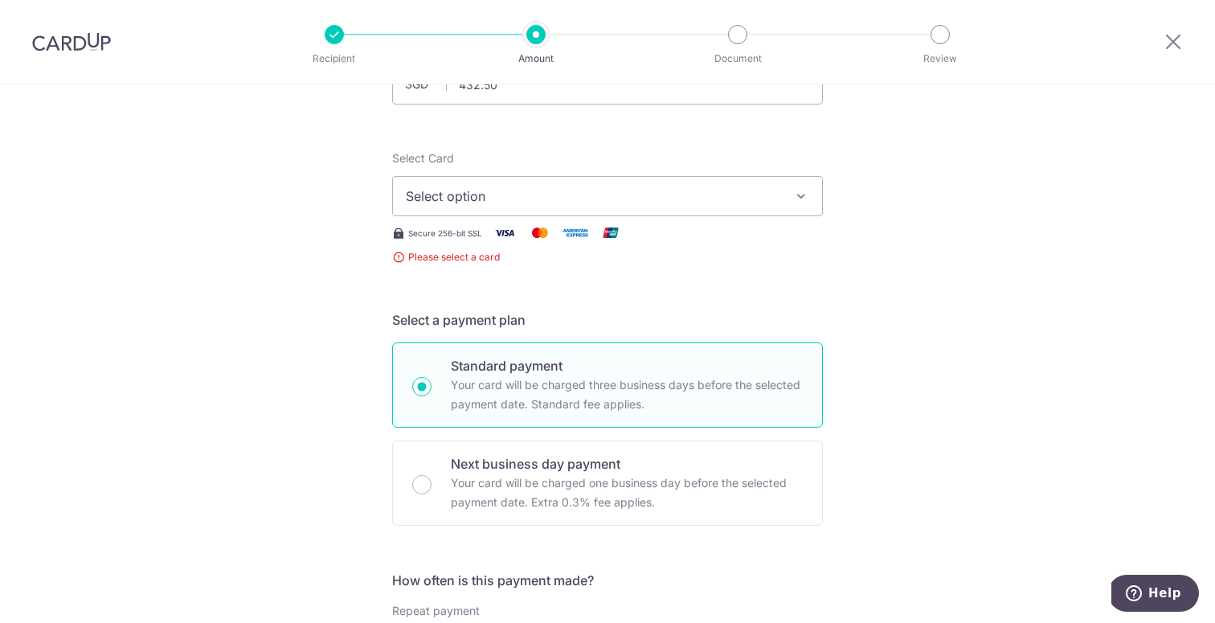
click at [693, 184] on button "Select option" at bounding box center [607, 196] width 431 height 40
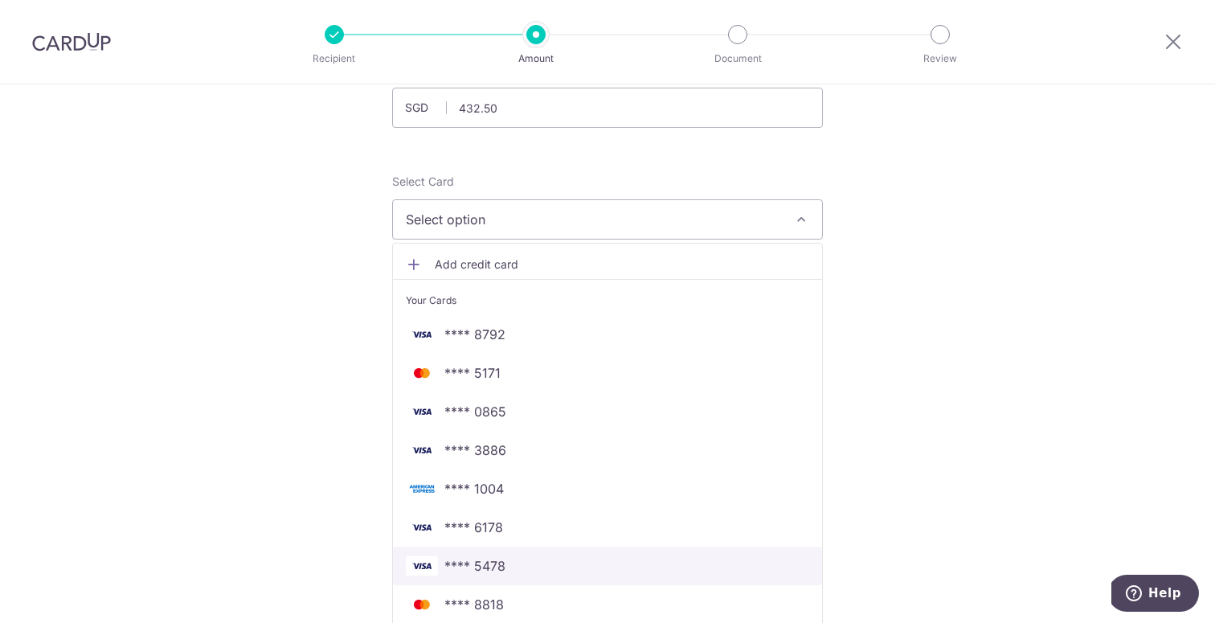
scroll to position [118, 0]
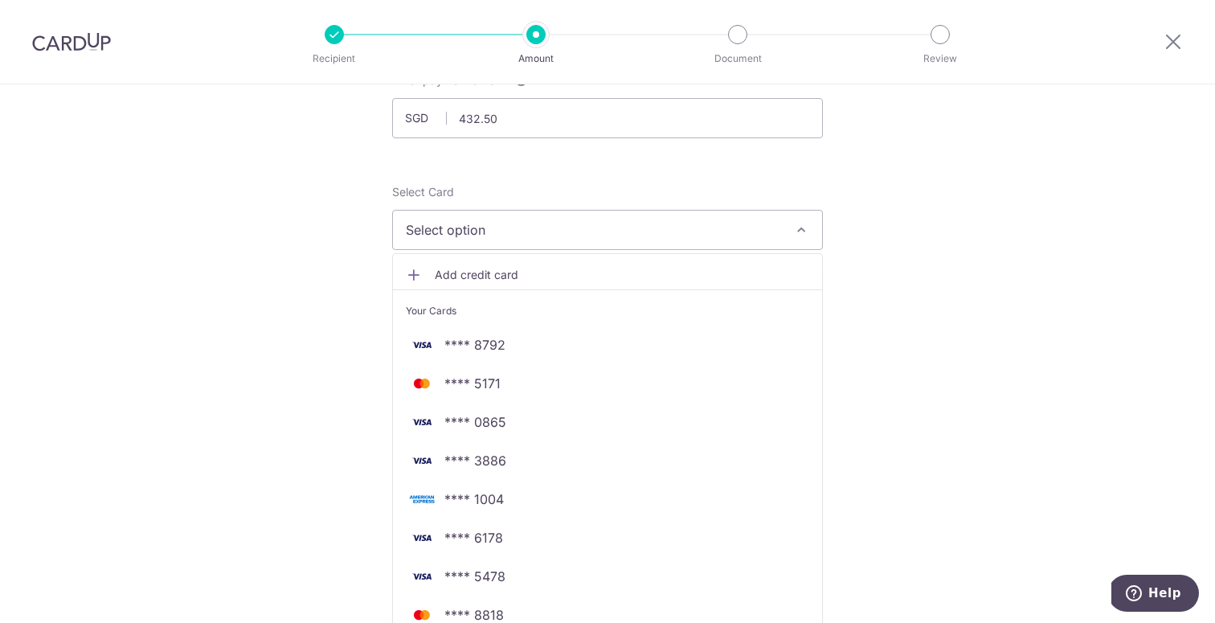
click at [497, 260] on link "Add credit card" at bounding box center [607, 274] width 429 height 29
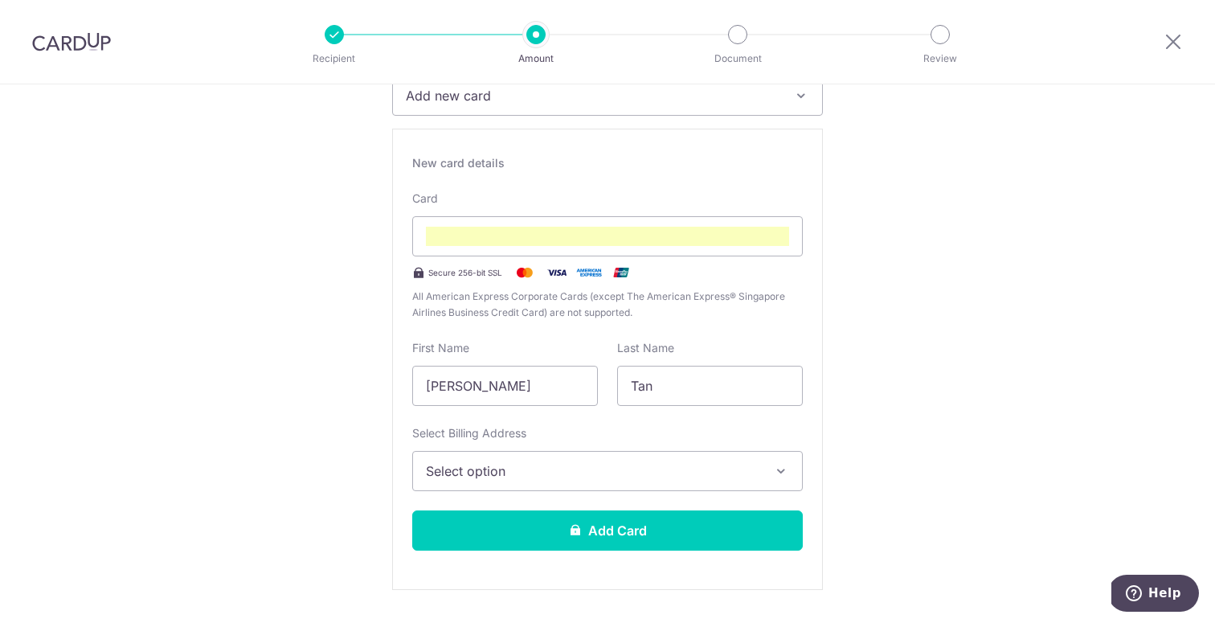
scroll to position [310, 0]
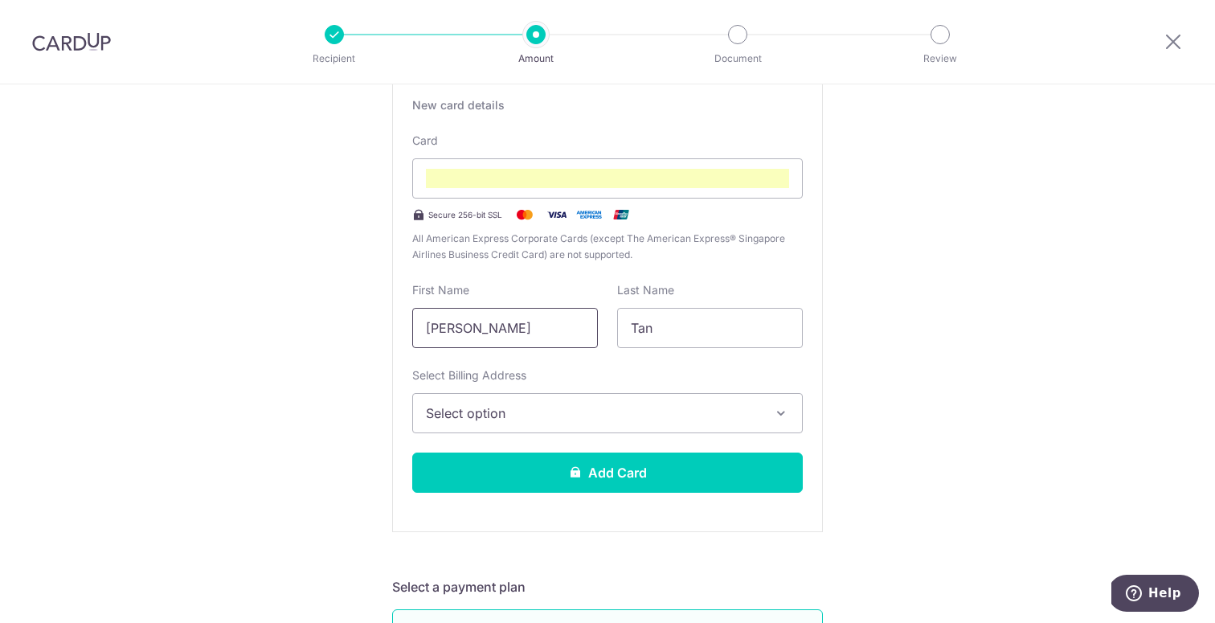
drag, startPoint x: 527, startPoint y: 333, endPoint x: 339, endPoint y: 326, distance: 188.1
type input "Lee"
drag, startPoint x: 694, startPoint y: 330, endPoint x: 615, endPoint y: 330, distance: 79.6
click at [615, 330] on div "Last Name Tan" at bounding box center [709, 315] width 205 height 66
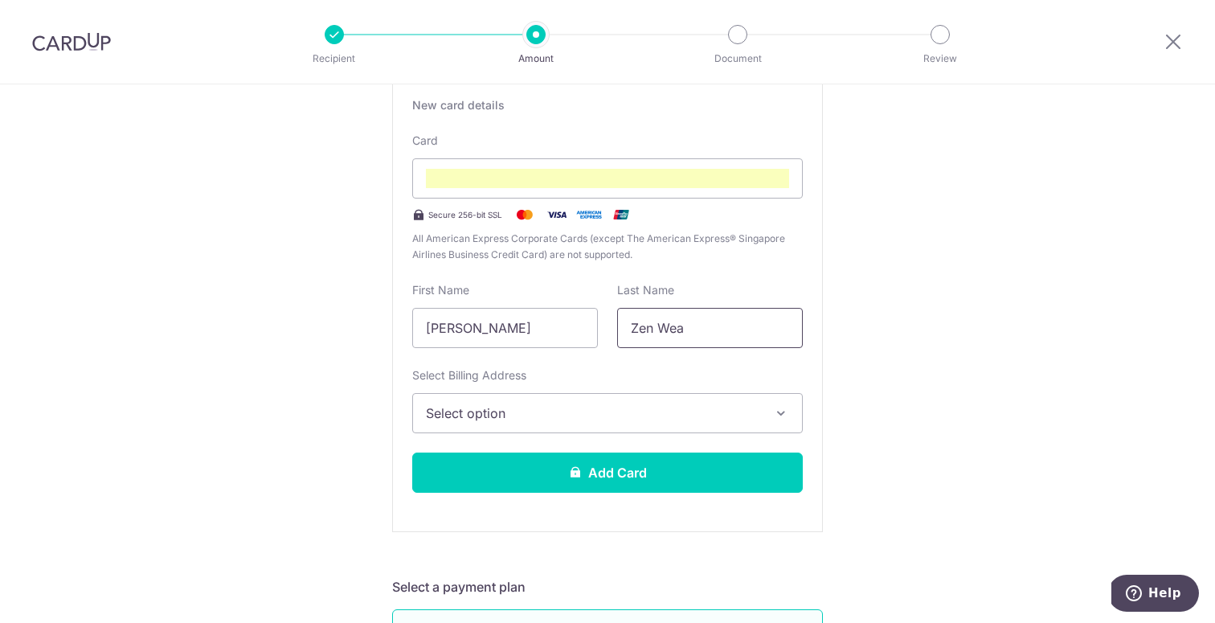
type input "Zen Wea"
click at [539, 401] on button "Select option" at bounding box center [607, 413] width 391 height 40
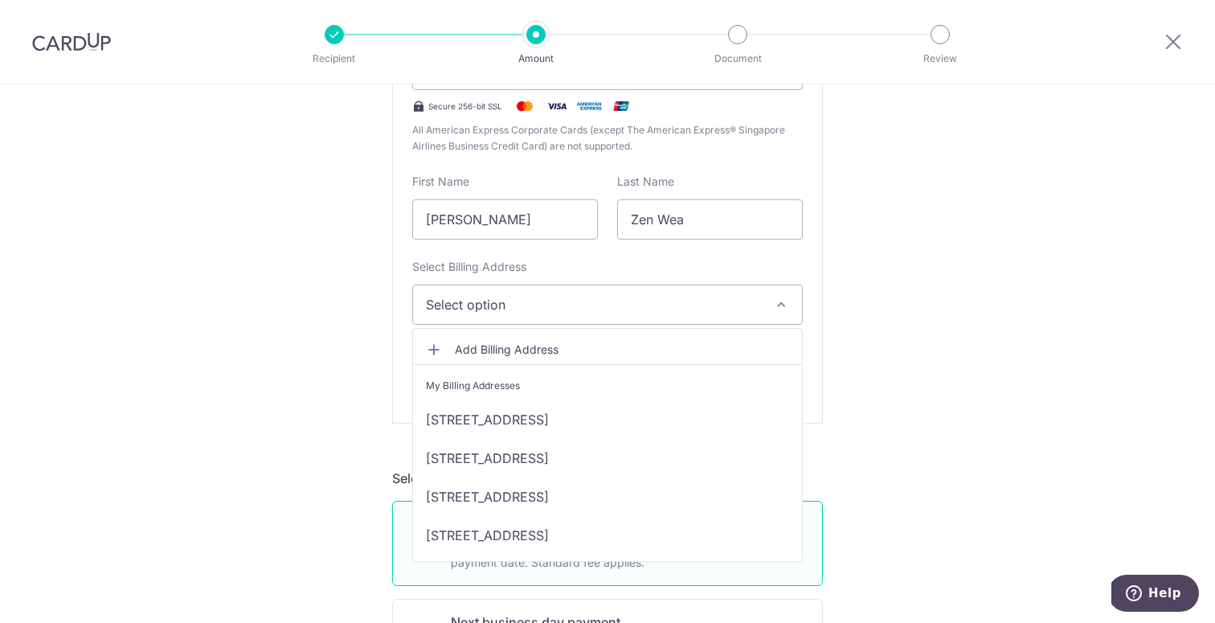
scroll to position [591, 0]
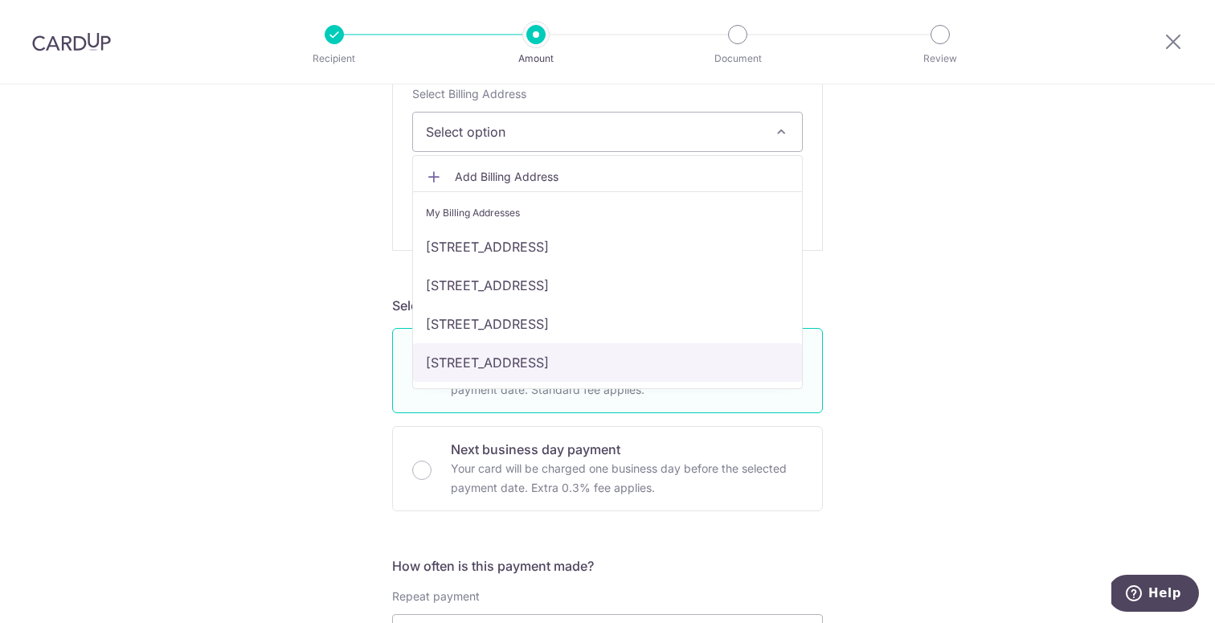
click at [528, 375] on link "[STREET_ADDRESS]" at bounding box center [607, 362] width 389 height 39
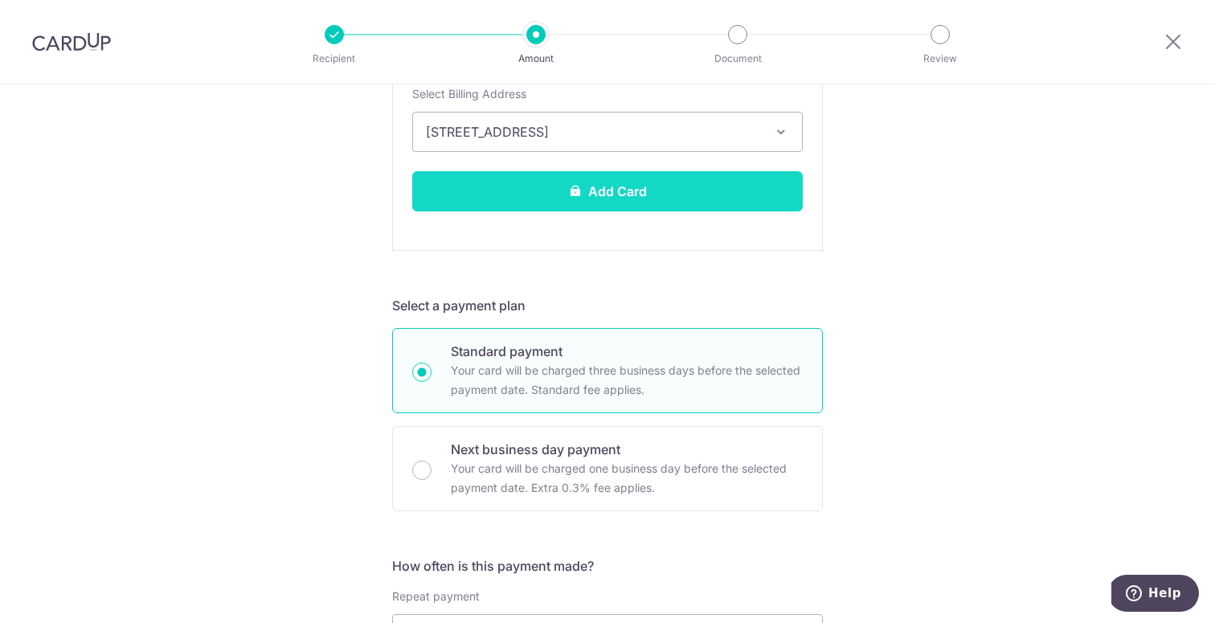
click at [545, 194] on button "Add Card" at bounding box center [607, 191] width 391 height 40
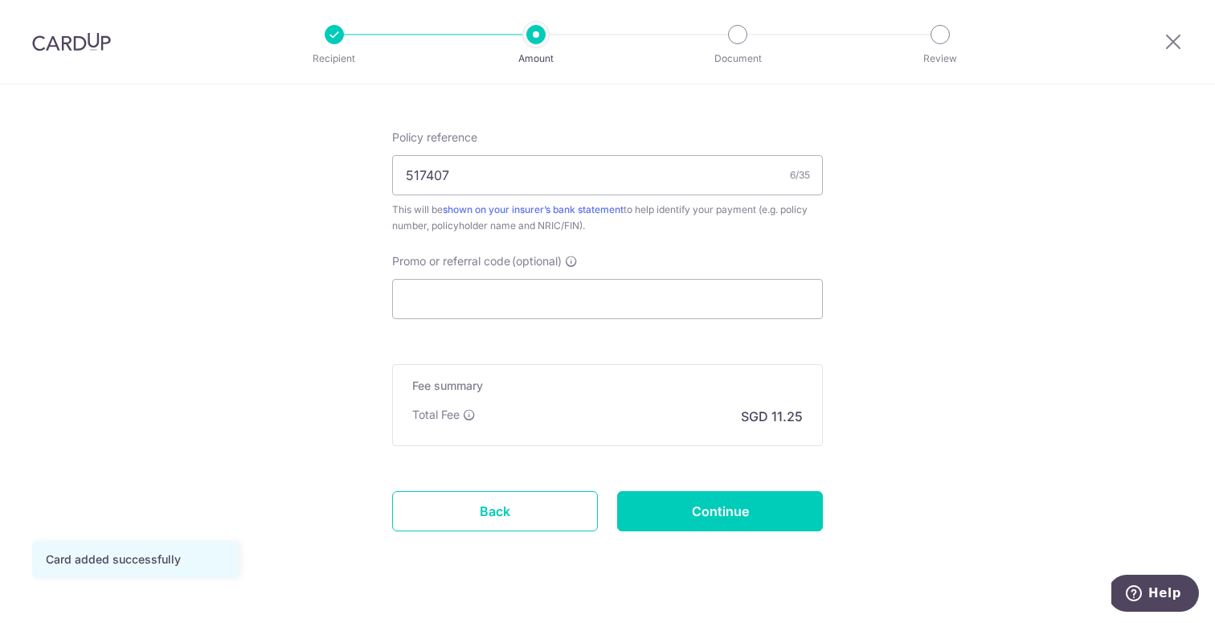
scroll to position [915, 0]
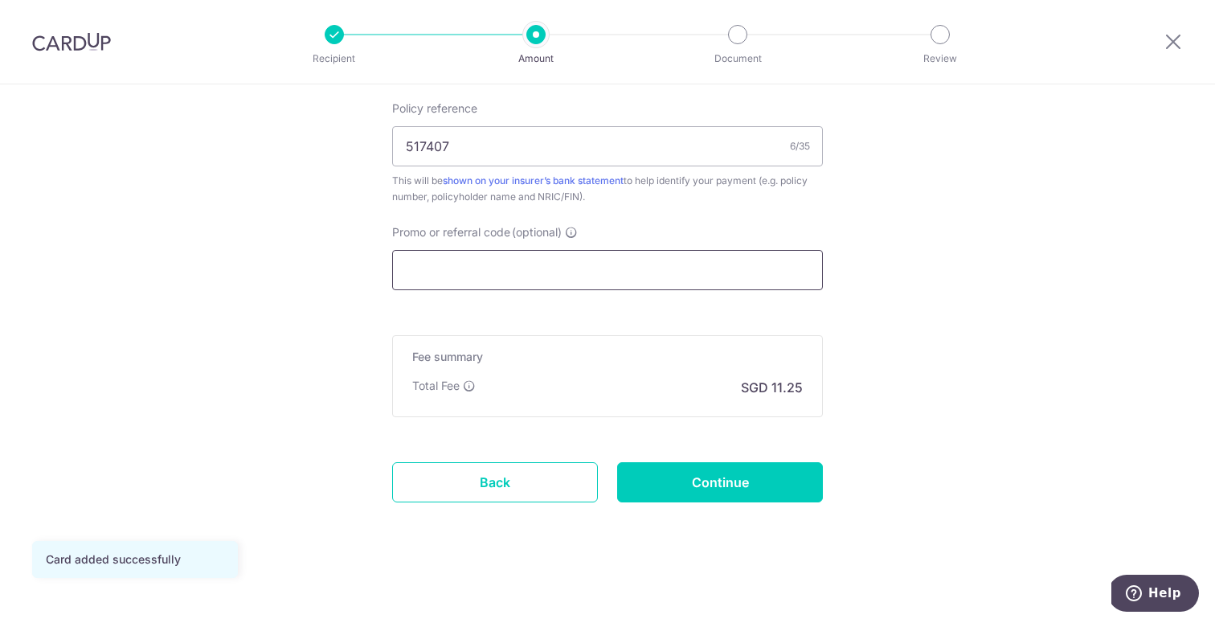
click at [737, 276] on input "Promo or referral code (optional)" at bounding box center [607, 270] width 431 height 40
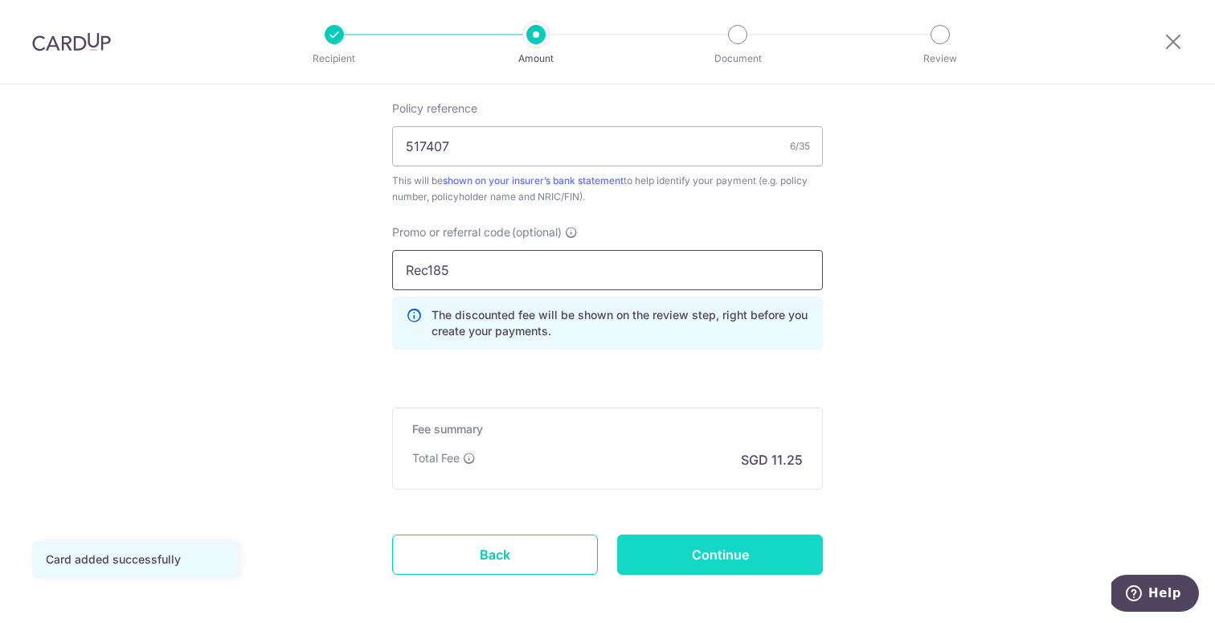
type input "Rec185"
click at [756, 556] on input "Continue" at bounding box center [720, 554] width 206 height 40
type input "Update Schedule"
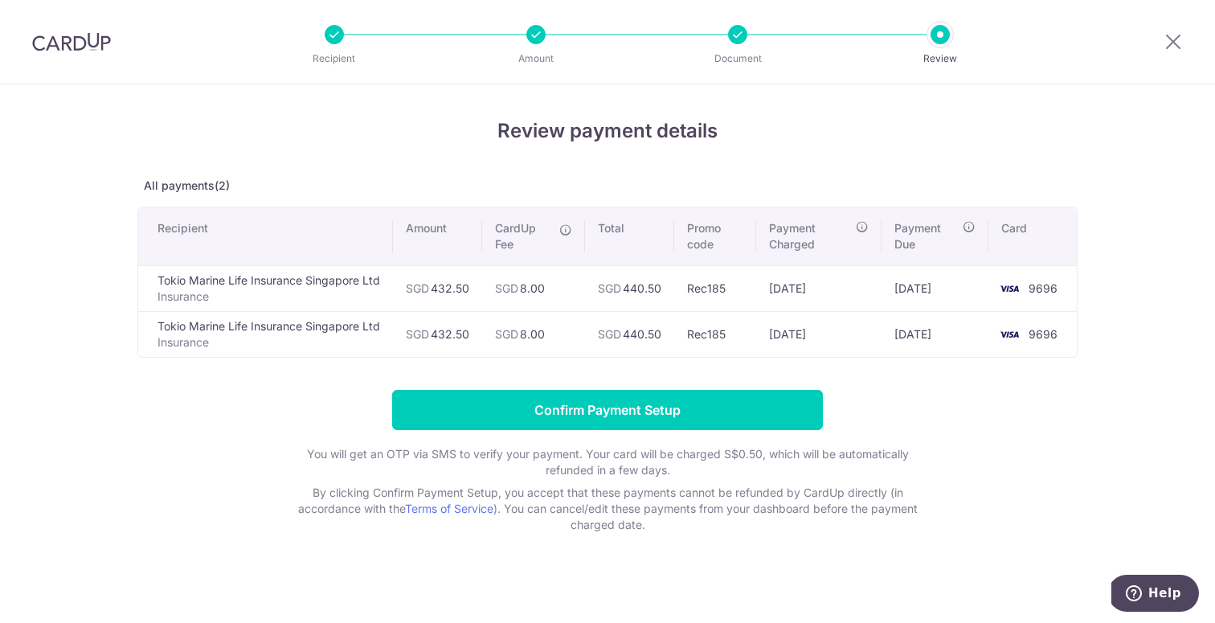
click at [750, 382] on div "Review payment details All payments(2) Recipient Amount CardUp Fee Total Promo …" at bounding box center [607, 325] width 940 height 416
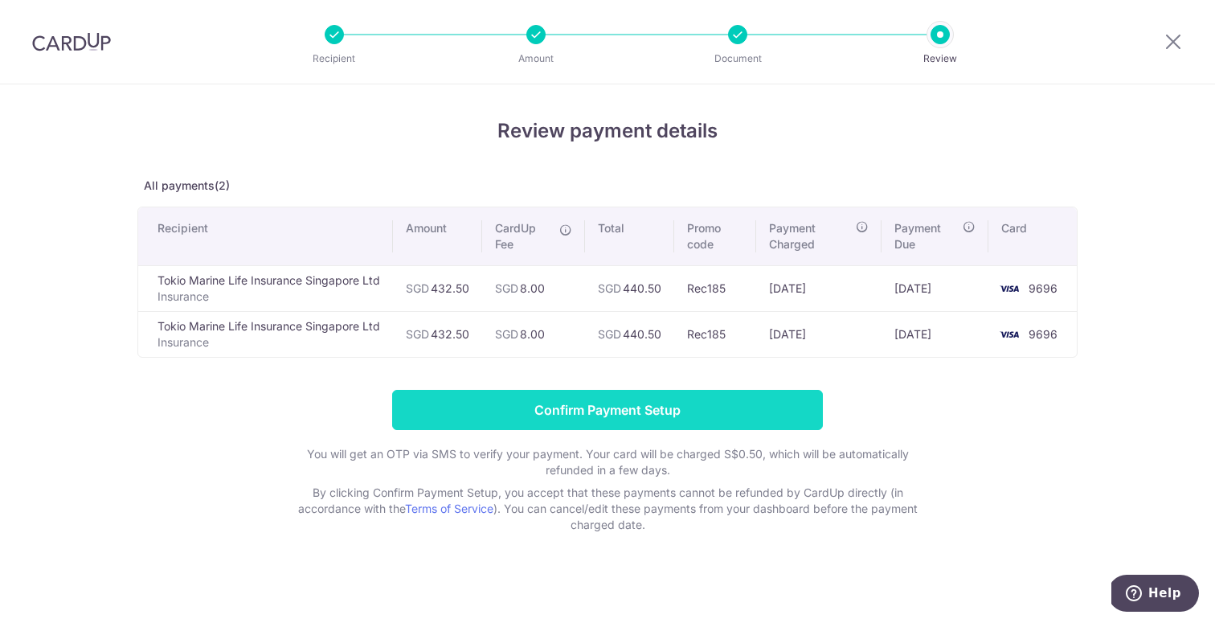
click at [742, 405] on input "Confirm Payment Setup" at bounding box center [607, 410] width 431 height 40
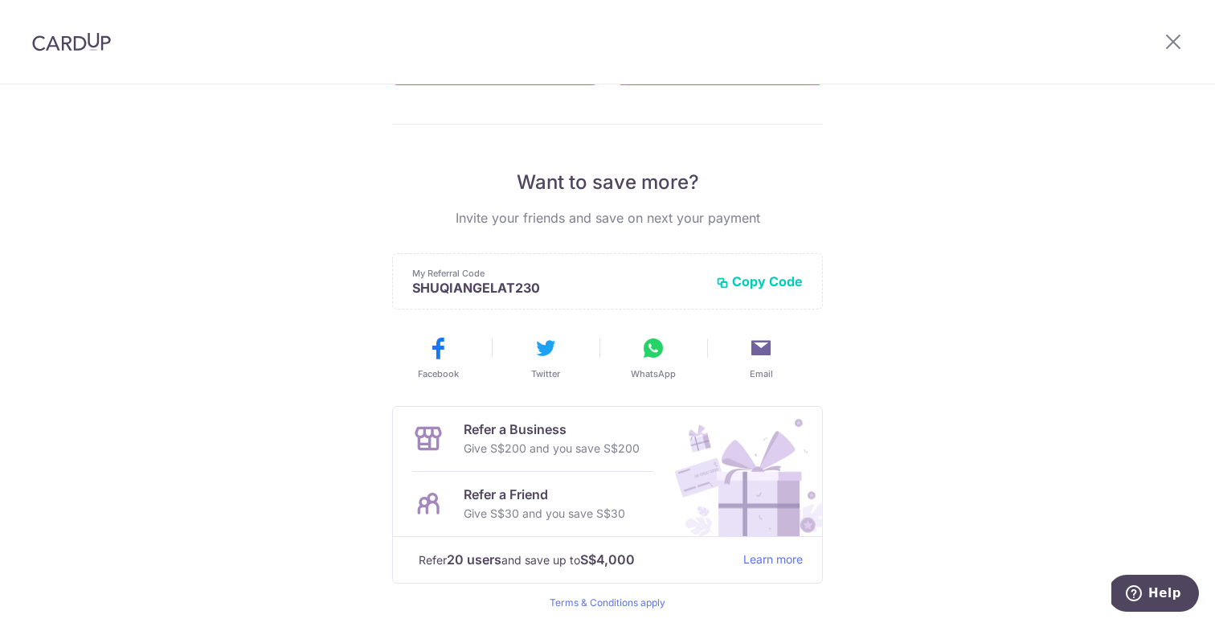
scroll to position [320, 0]
